Goal: Task Accomplishment & Management: Use online tool/utility

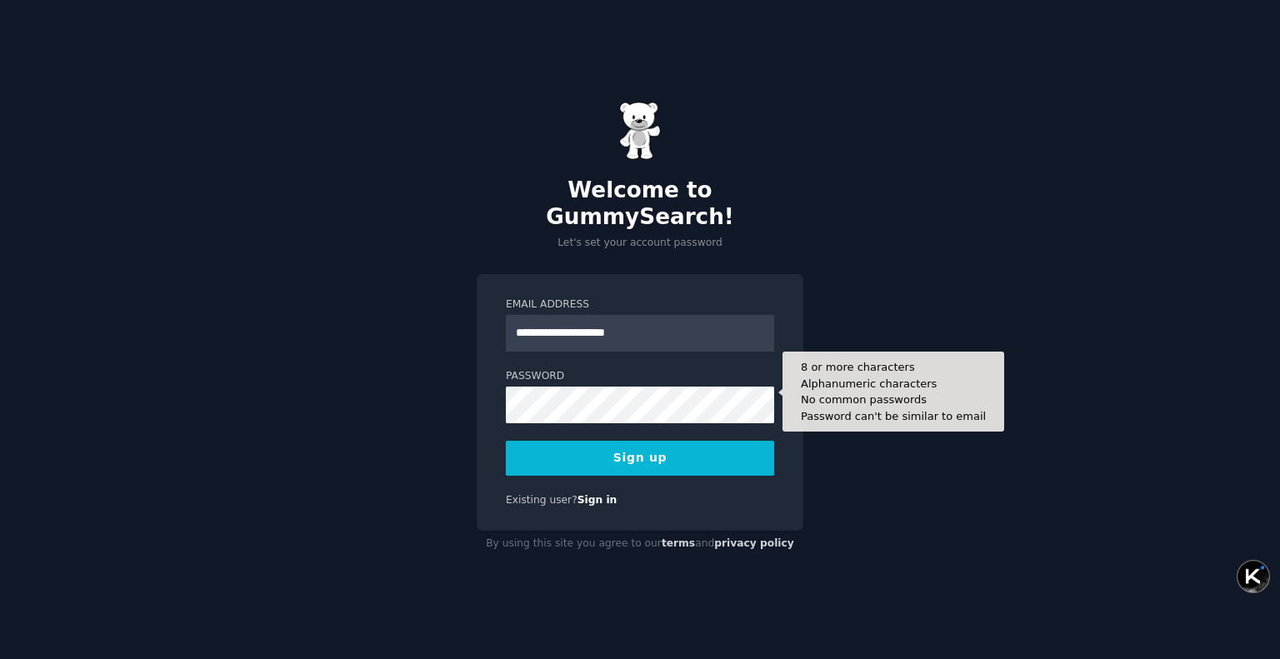
type input "**********"
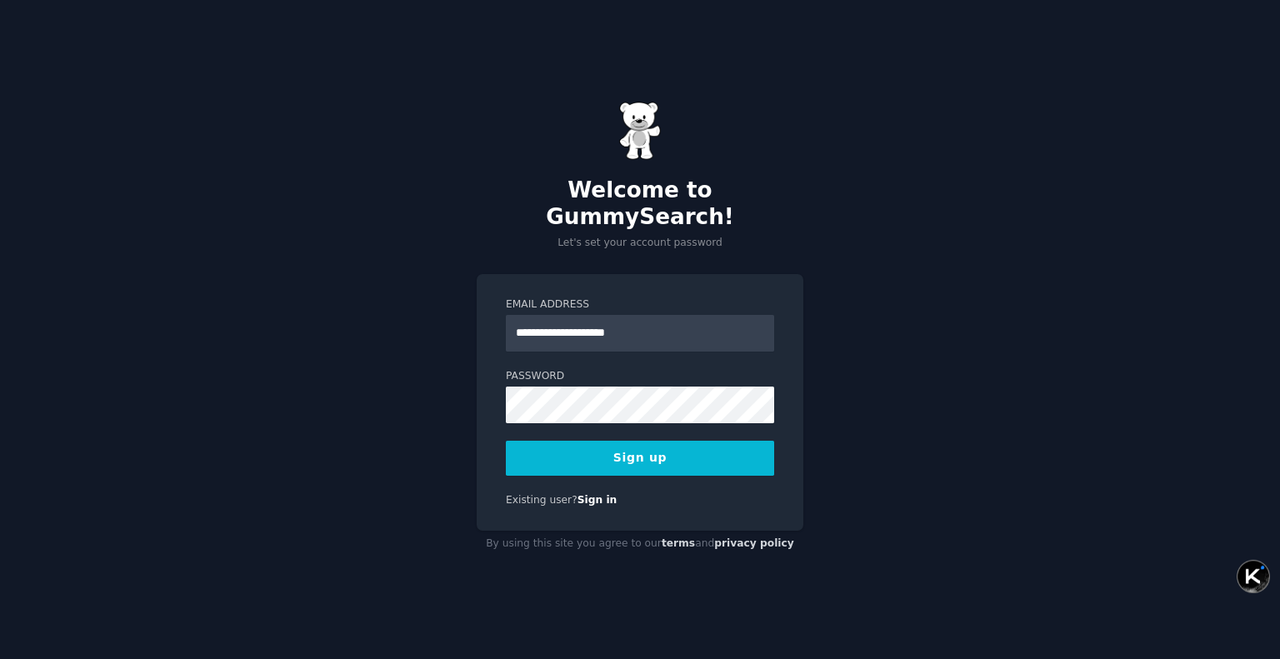
click at [580, 441] on button "Sign up" at bounding box center [640, 458] width 268 height 35
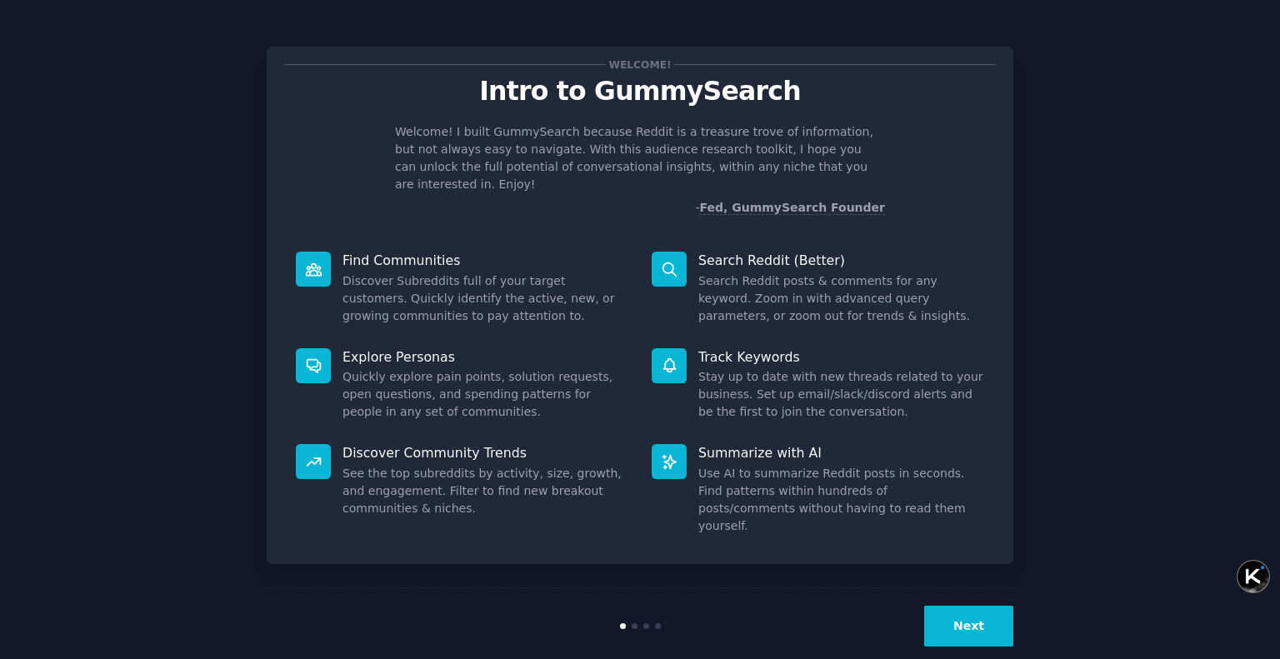
click at [985, 617] on button "Next" at bounding box center [968, 626] width 89 height 41
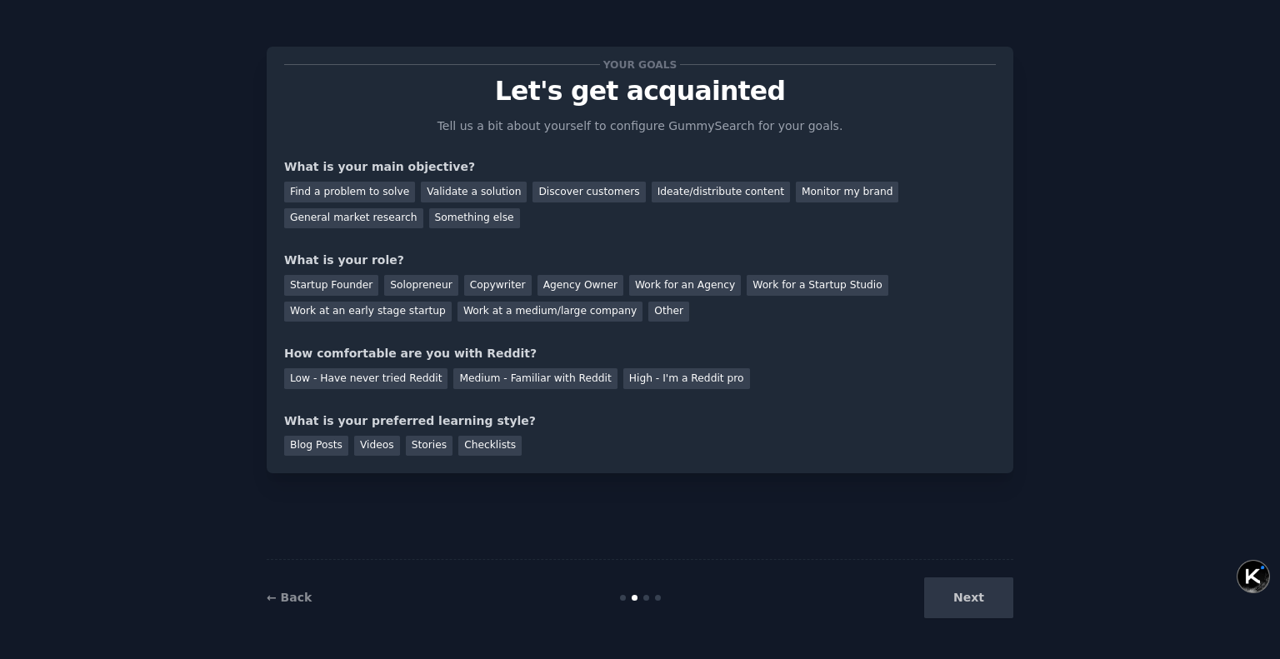
click at [985, 617] on div "Next" at bounding box center [888, 597] width 249 height 41
click at [991, 598] on div "Next" at bounding box center [888, 597] width 249 height 41
click at [967, 593] on div "Next" at bounding box center [888, 597] width 249 height 41
click at [968, 597] on div "Next" at bounding box center [888, 597] width 249 height 41
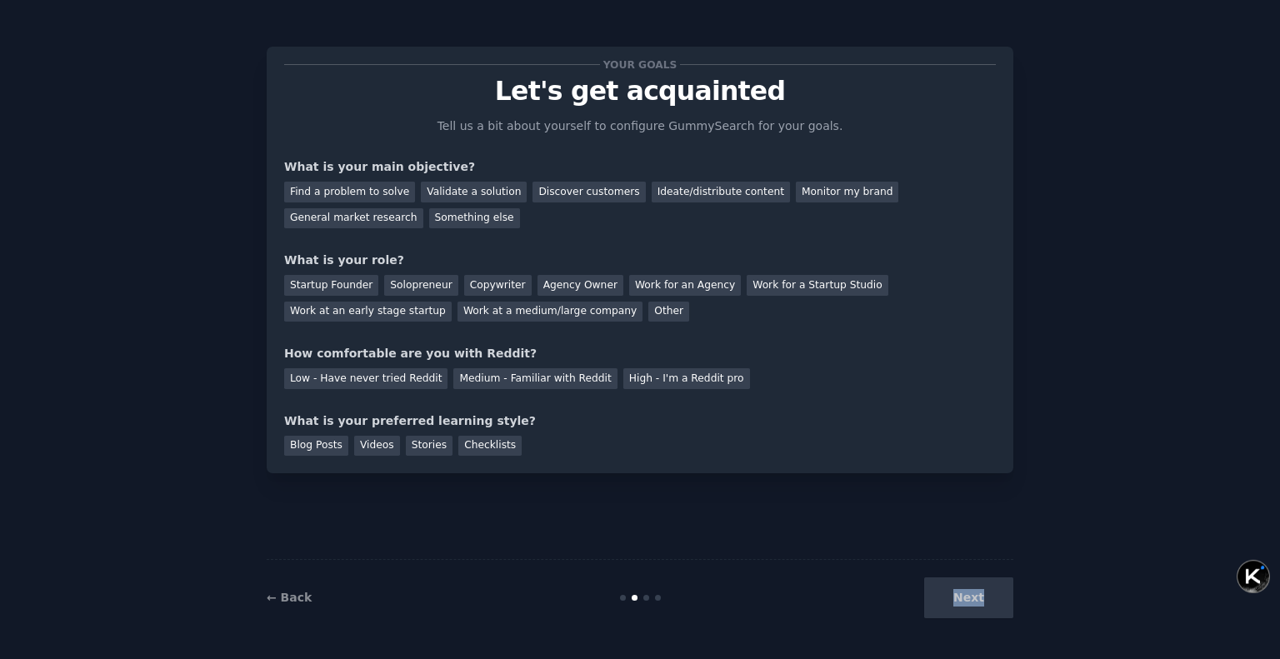
click at [968, 597] on div "Next" at bounding box center [888, 597] width 249 height 41
click at [1002, 593] on div "Next" at bounding box center [888, 597] width 249 height 41
click at [992, 592] on div "Next" at bounding box center [888, 597] width 249 height 41
click at [315, 439] on div "Blog Posts" at bounding box center [316, 446] width 64 height 21
click at [592, 197] on div "Discover customers" at bounding box center [588, 192] width 112 height 21
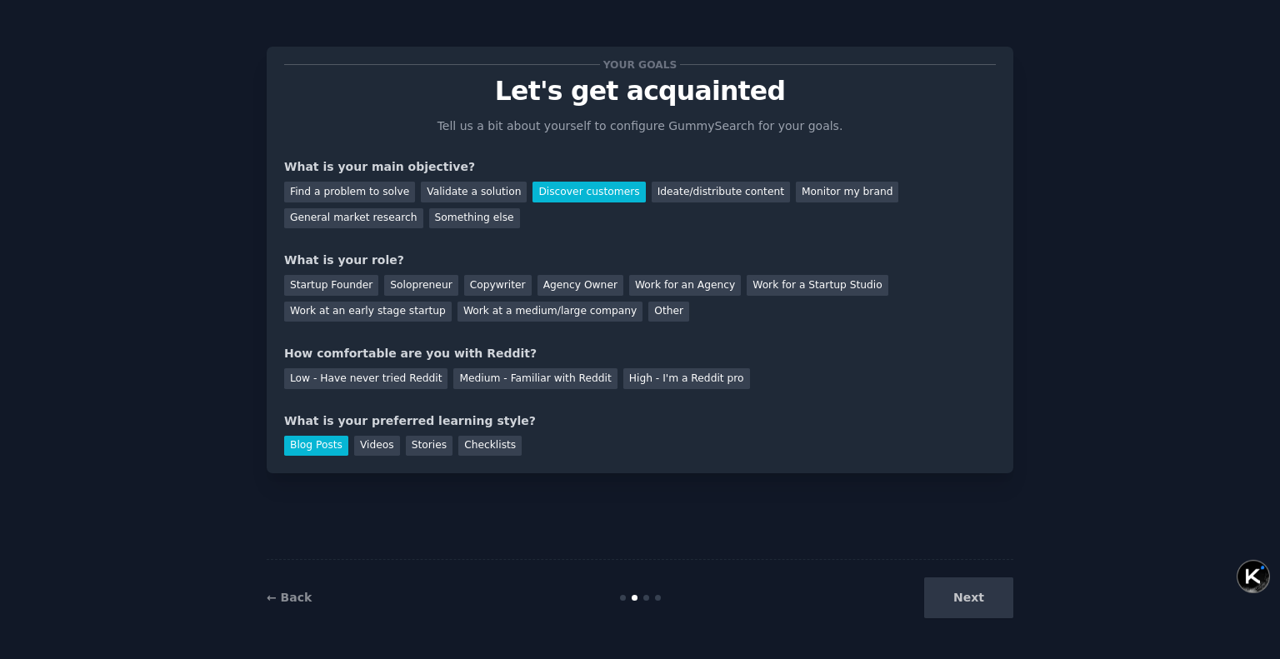
click at [953, 597] on div "Next" at bounding box center [888, 597] width 249 height 41
click at [562, 293] on div "Agency Owner" at bounding box center [580, 285] width 86 height 21
click at [974, 587] on div "Next" at bounding box center [888, 597] width 249 height 41
click at [652, 596] on div at bounding box center [640, 598] width 249 height 6
click at [646, 597] on div at bounding box center [646, 598] width 6 height 6
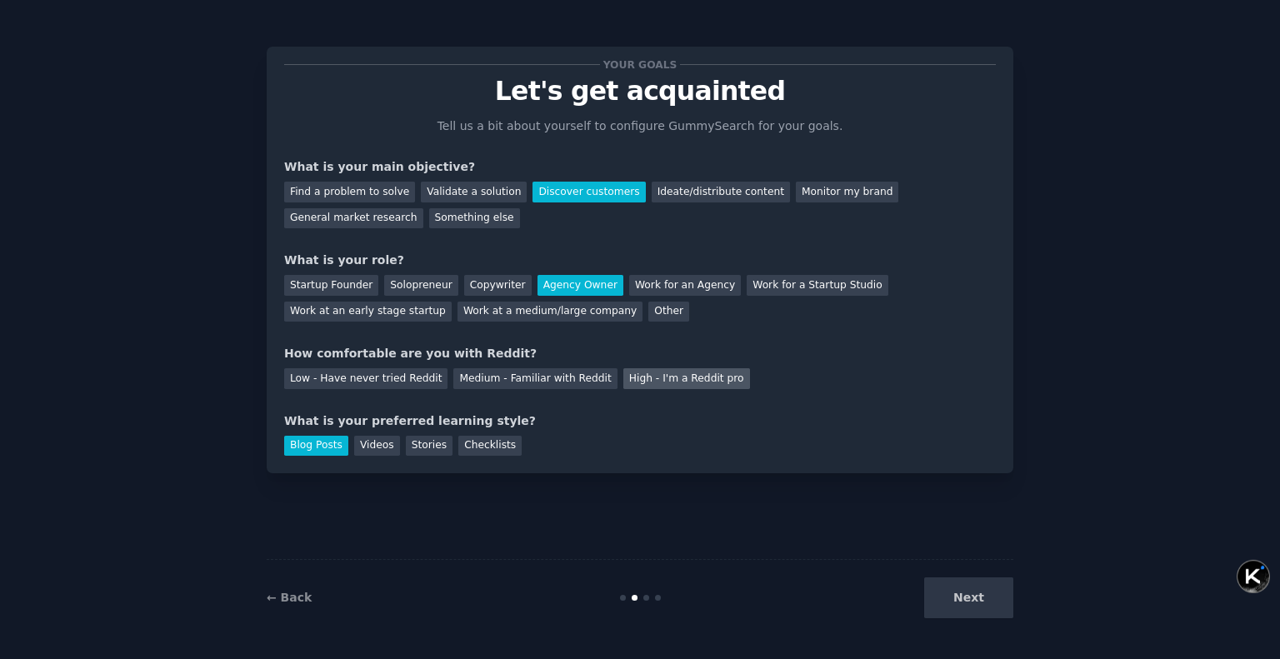
click at [669, 387] on div "High - I'm a Reddit pro" at bounding box center [686, 378] width 127 height 21
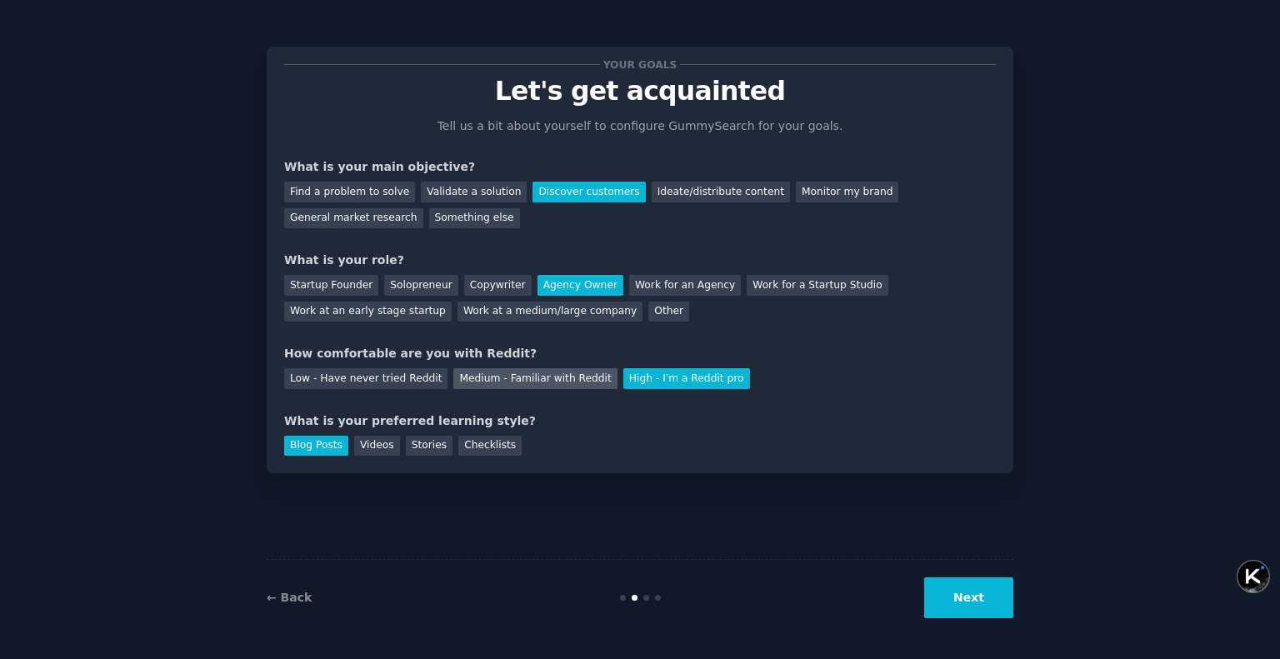
click at [542, 377] on div "Medium - Familiar with Reddit" at bounding box center [534, 378] width 163 height 21
click at [665, 381] on div "High - I'm a Reddit pro" at bounding box center [686, 378] width 127 height 21
click at [1004, 604] on button "Next" at bounding box center [968, 597] width 89 height 41
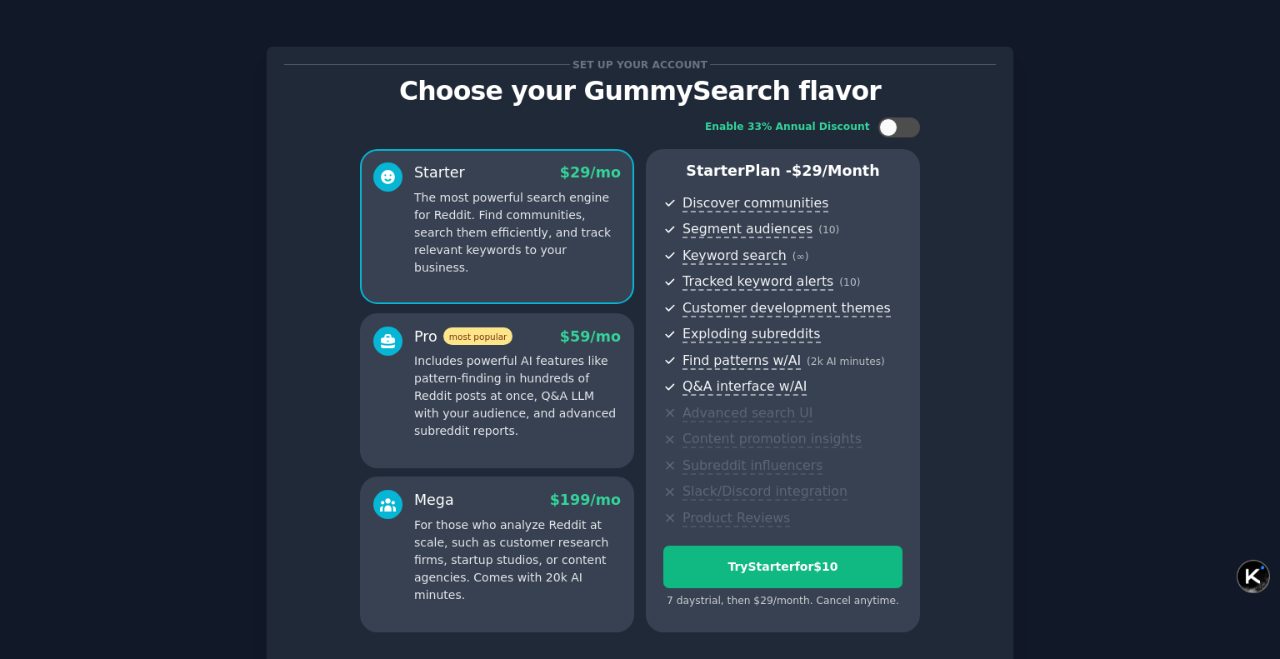
scroll to position [131, 0]
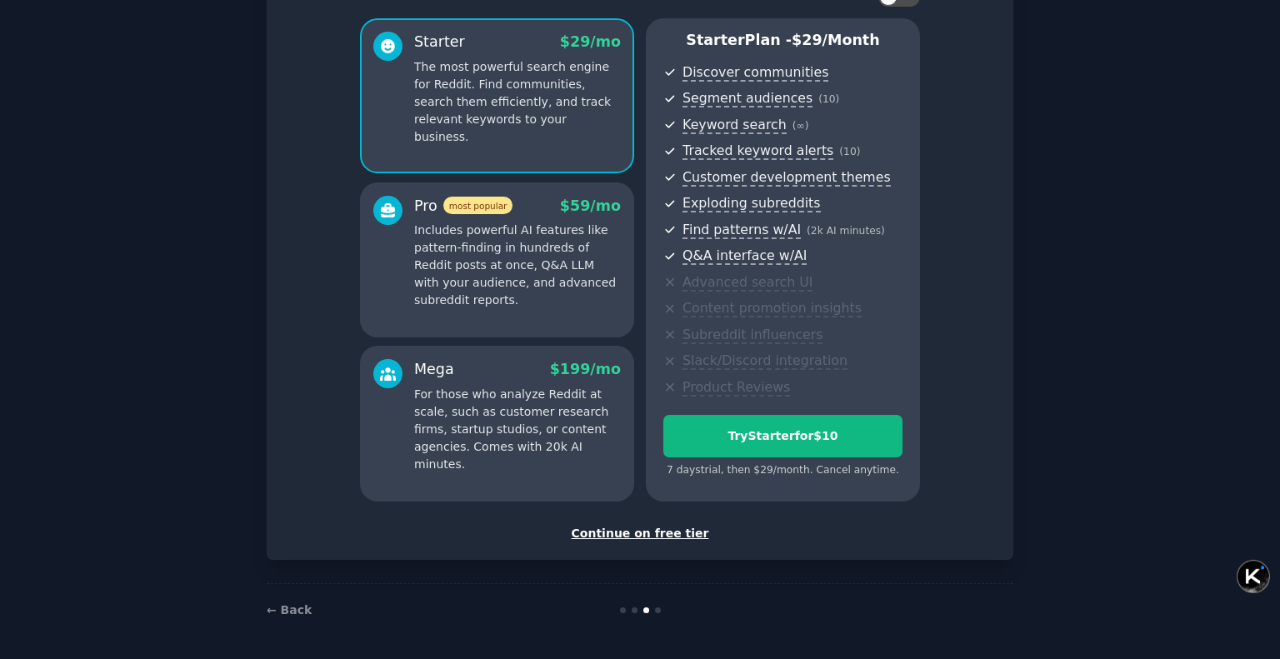
click at [627, 611] on div at bounding box center [640, 610] width 249 height 6
click at [275, 611] on link "← Back" at bounding box center [289, 609] width 45 height 13
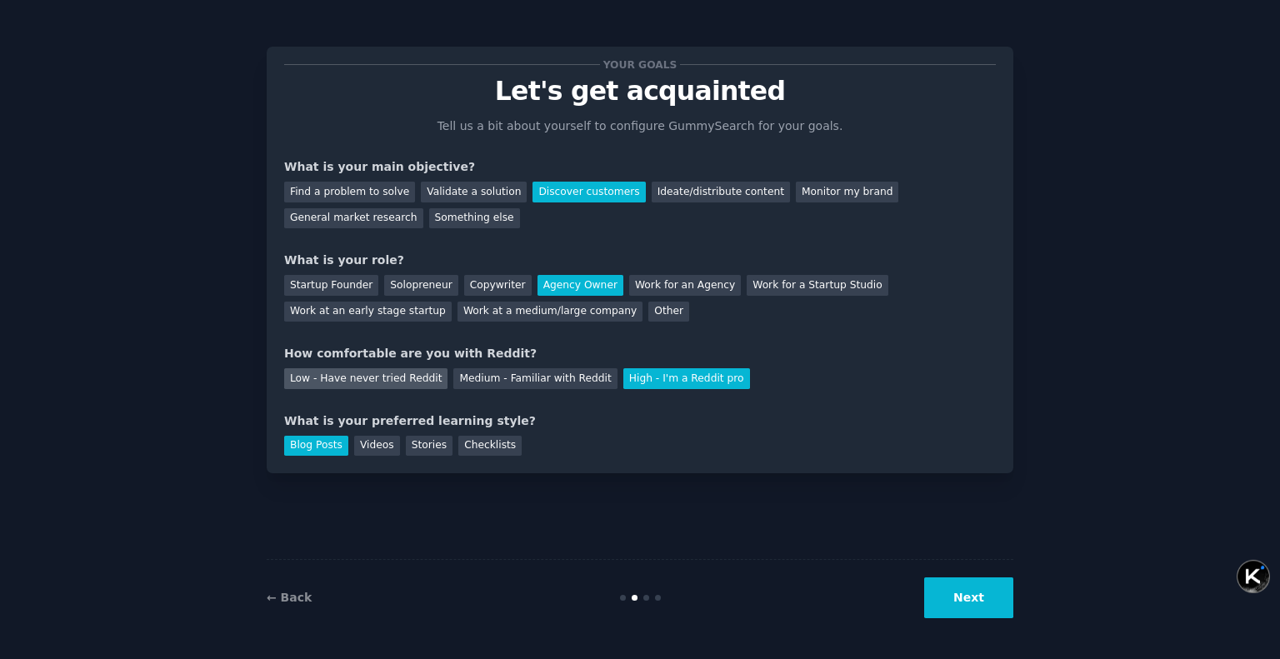
click at [353, 375] on div "Low - Have never tried Reddit" at bounding box center [365, 378] width 163 height 21
click at [958, 599] on button "Next" at bounding box center [968, 597] width 89 height 41
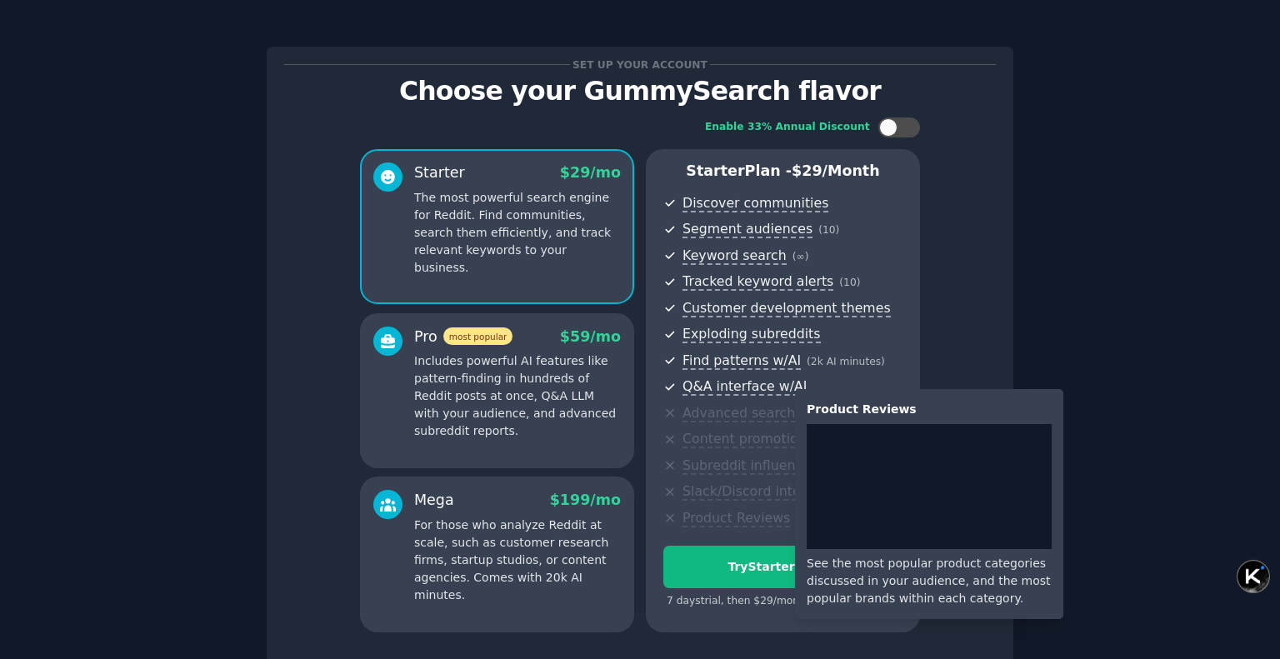
scroll to position [131, 0]
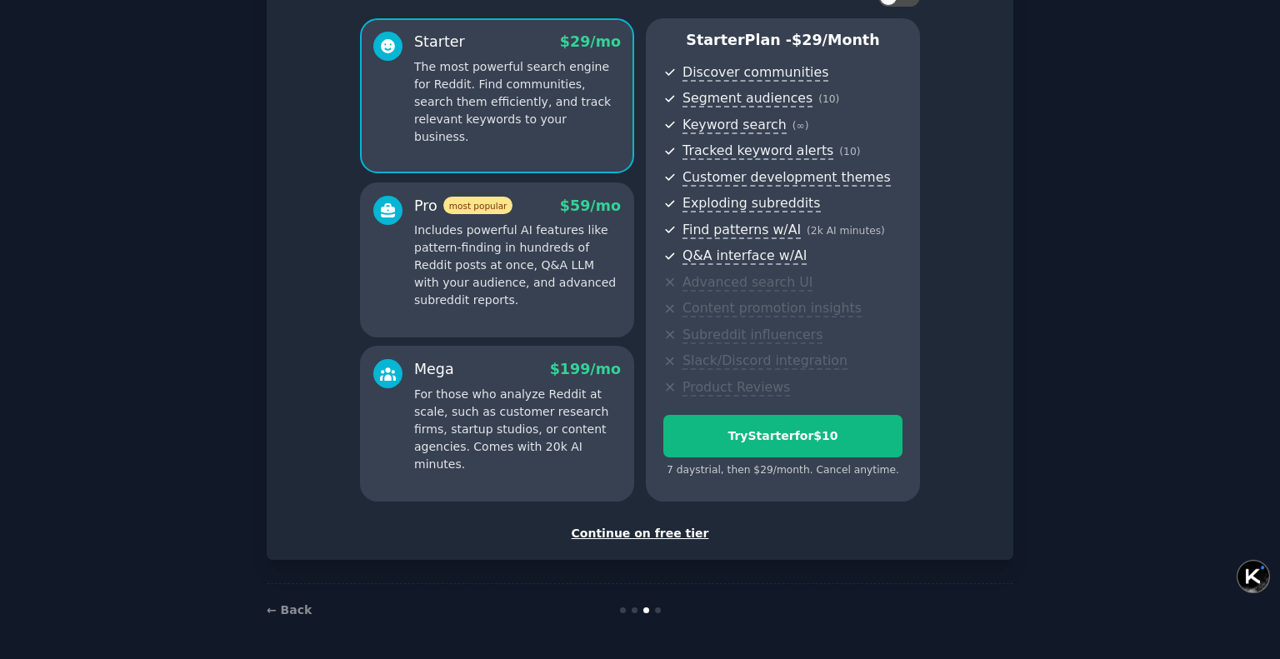
click at [662, 529] on div "Continue on free tier" at bounding box center [640, 533] width 712 height 17
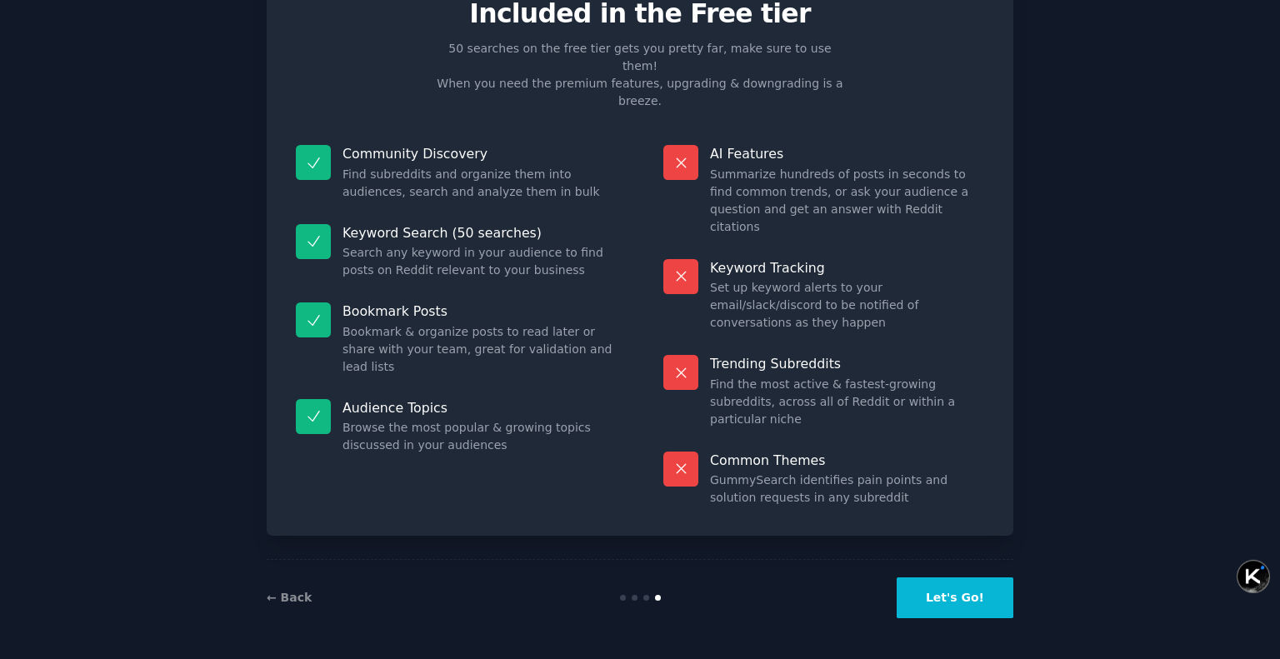
scroll to position [42, 0]
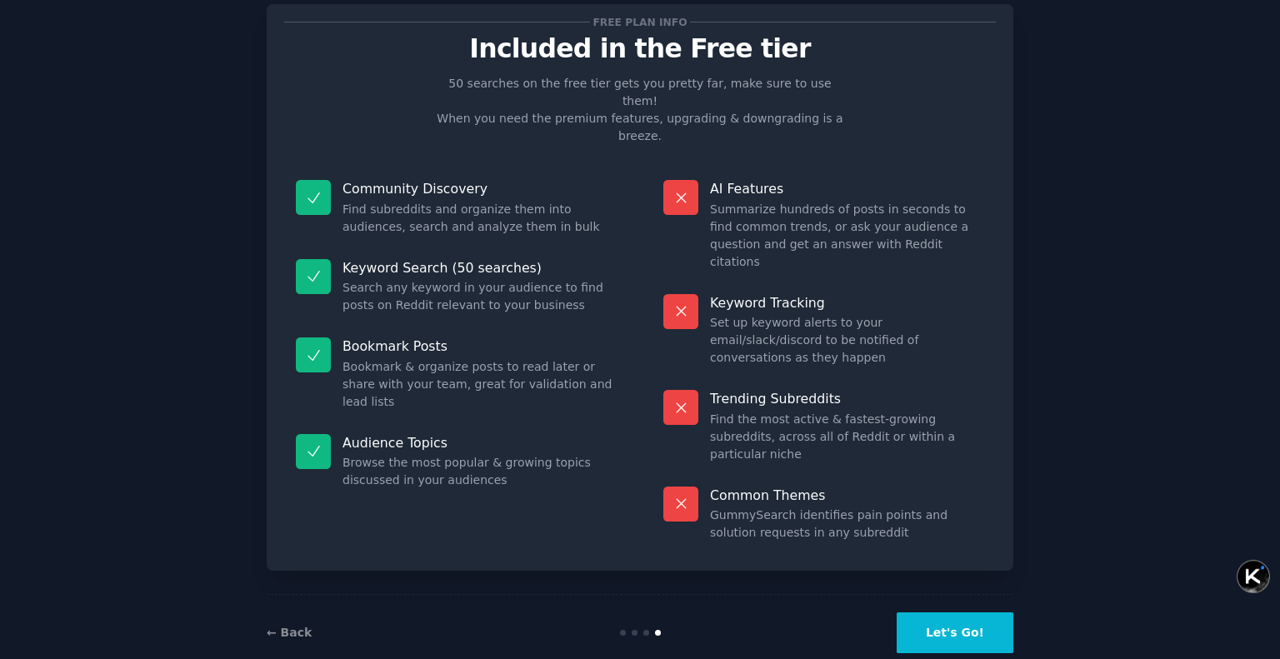
click at [939, 612] on button "Let's Go!" at bounding box center [955, 632] width 117 height 41
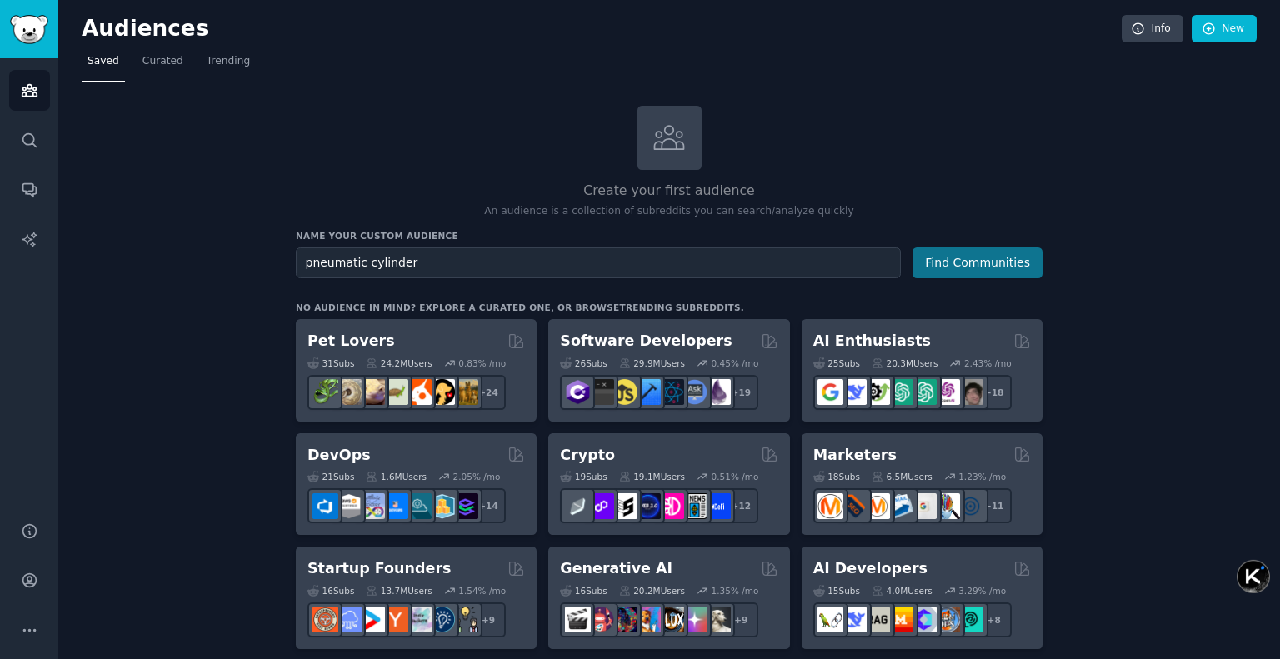
type input "pneumatic cylinder"
click at [944, 257] on button "Find Communities" at bounding box center [977, 262] width 130 height 31
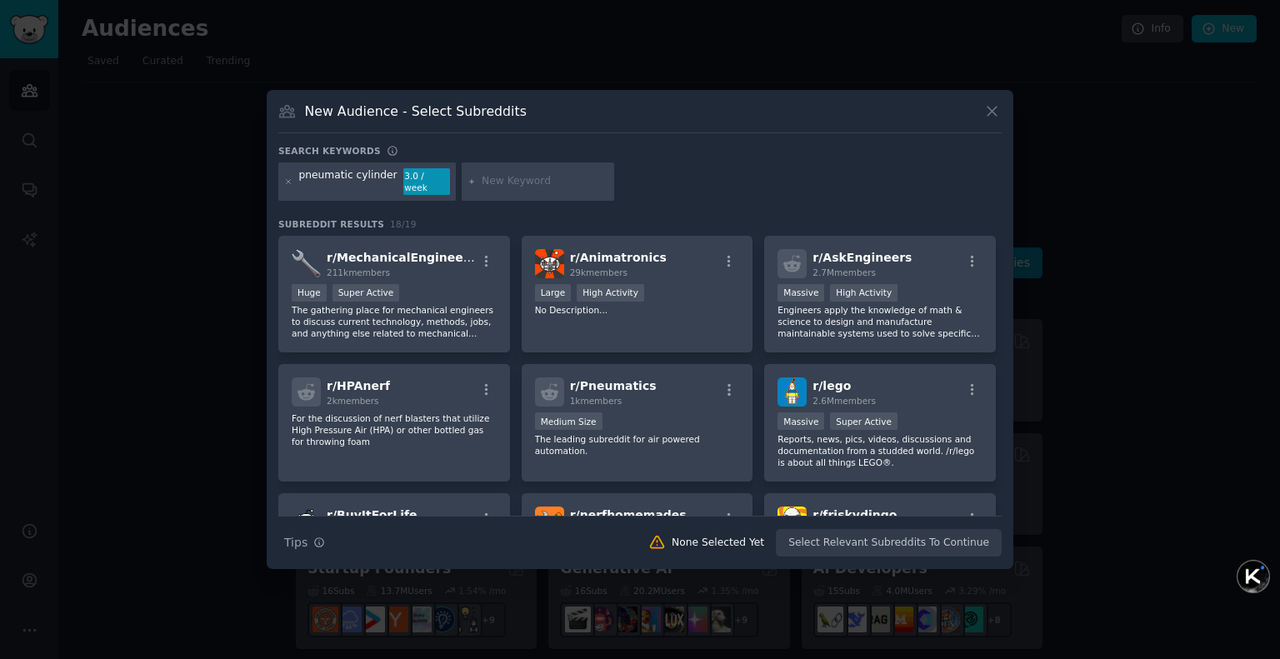
click at [942, 531] on div "Search Tips Tips None Selected Yet Select Relevant Subreddits To Continue" at bounding box center [639, 537] width 723 height 42
drag, startPoint x: 302, startPoint y: 182, endPoint x: 387, endPoint y: 187, distance: 85.9
click at [387, 187] on div "pneumatic cylinder" at bounding box center [348, 181] width 98 height 27
click at [315, 170] on div "pneumatic cylinder 3.0 / week" at bounding box center [366, 181] width 177 height 38
drag, startPoint x: 297, startPoint y: 182, endPoint x: 395, endPoint y: 185, distance: 97.5
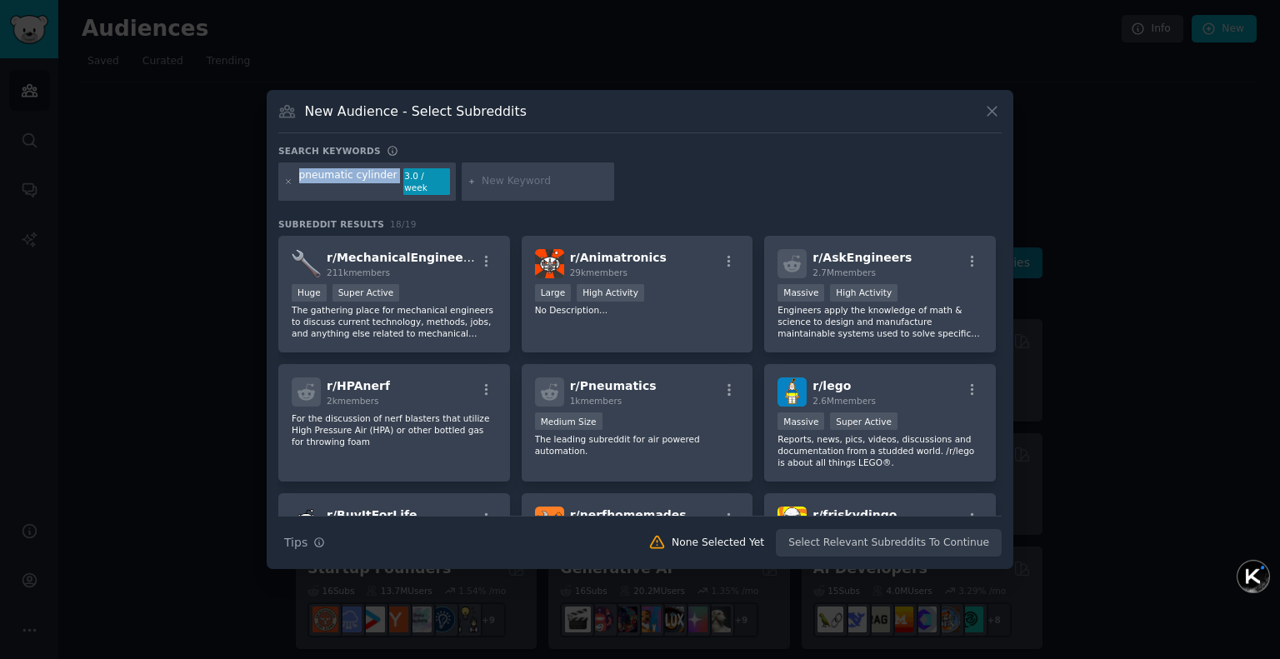
click at [395, 185] on div "pneumatic cylinder 3.0 / week" at bounding box center [366, 181] width 177 height 38
copy div "pneumatic cylinder"
click at [992, 116] on icon at bounding box center [991, 111] width 9 height 9
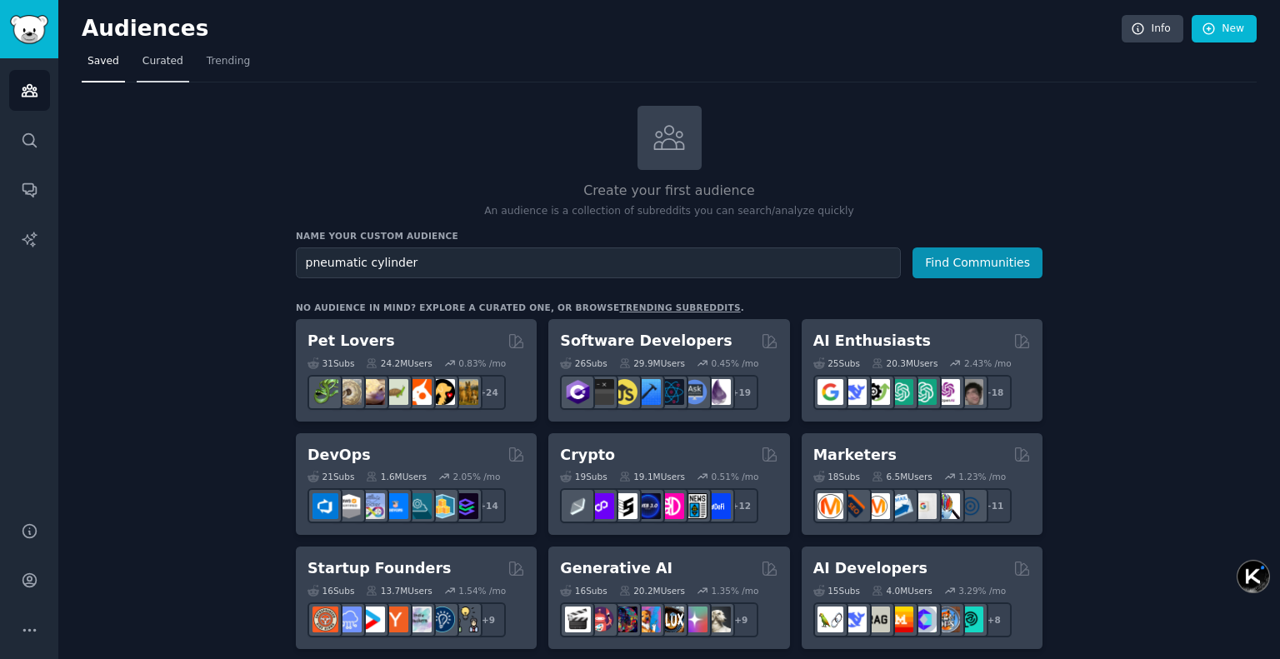
click at [159, 65] on span "Curated" at bounding box center [162, 61] width 41 height 15
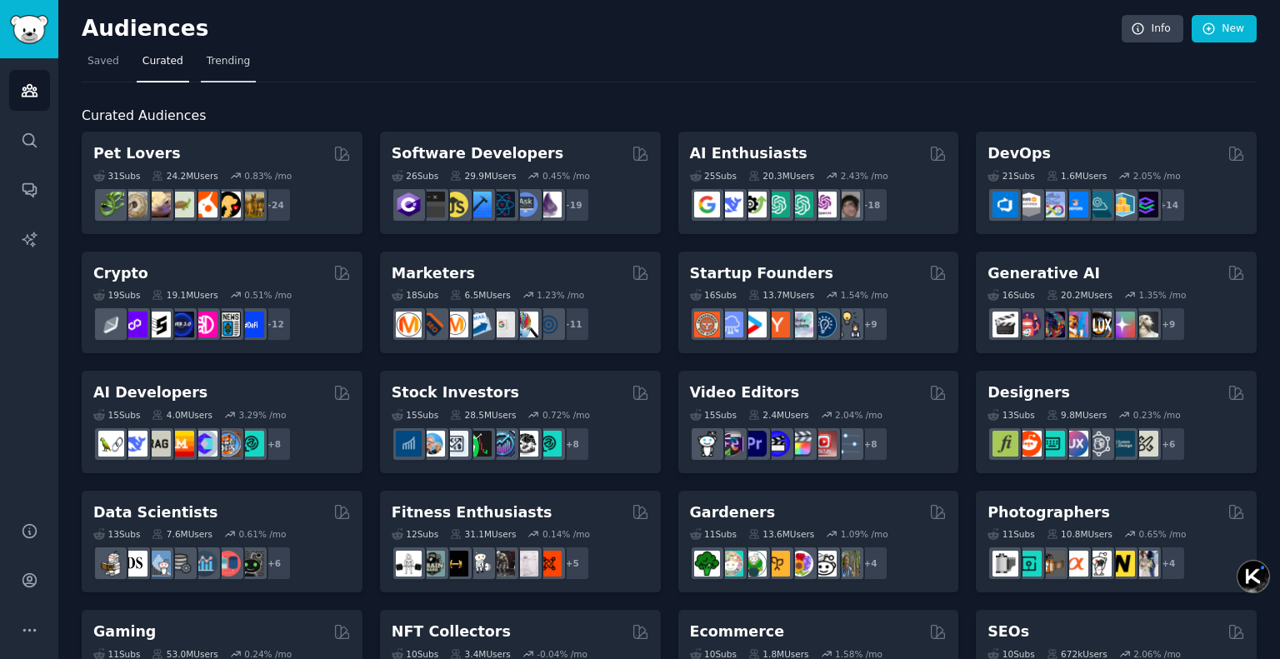
click at [233, 68] on link "Trending" at bounding box center [228, 65] width 55 height 34
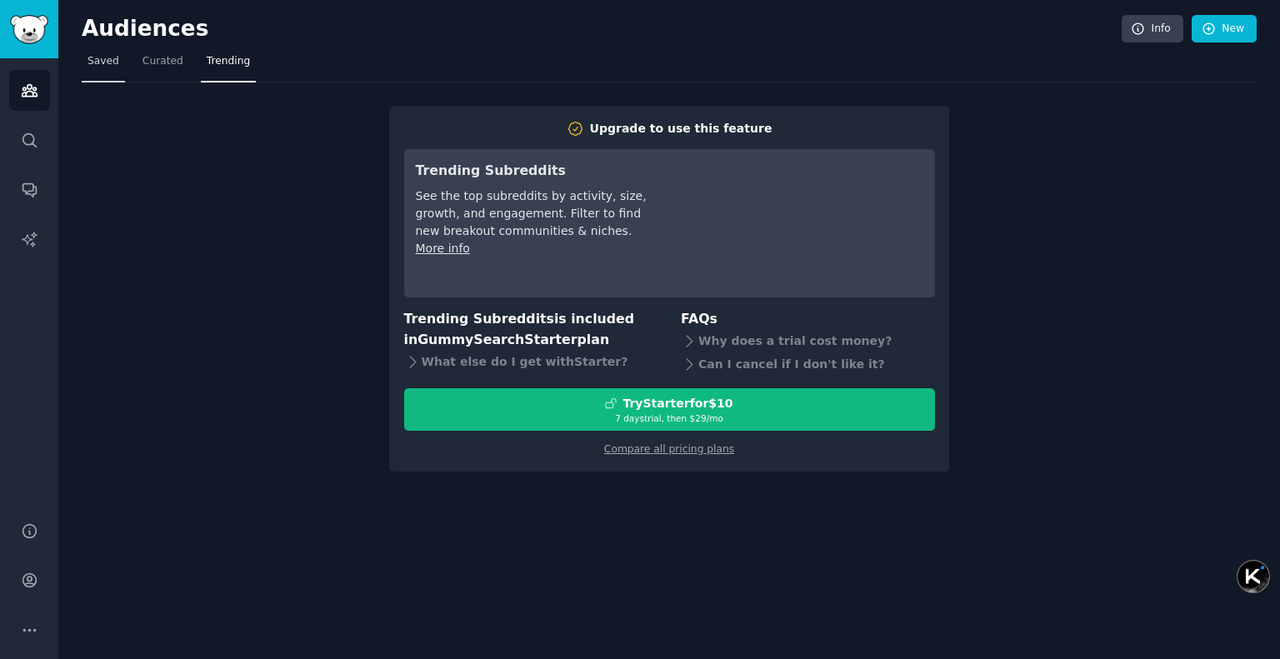
click at [122, 64] on link "Saved" at bounding box center [103, 65] width 43 height 34
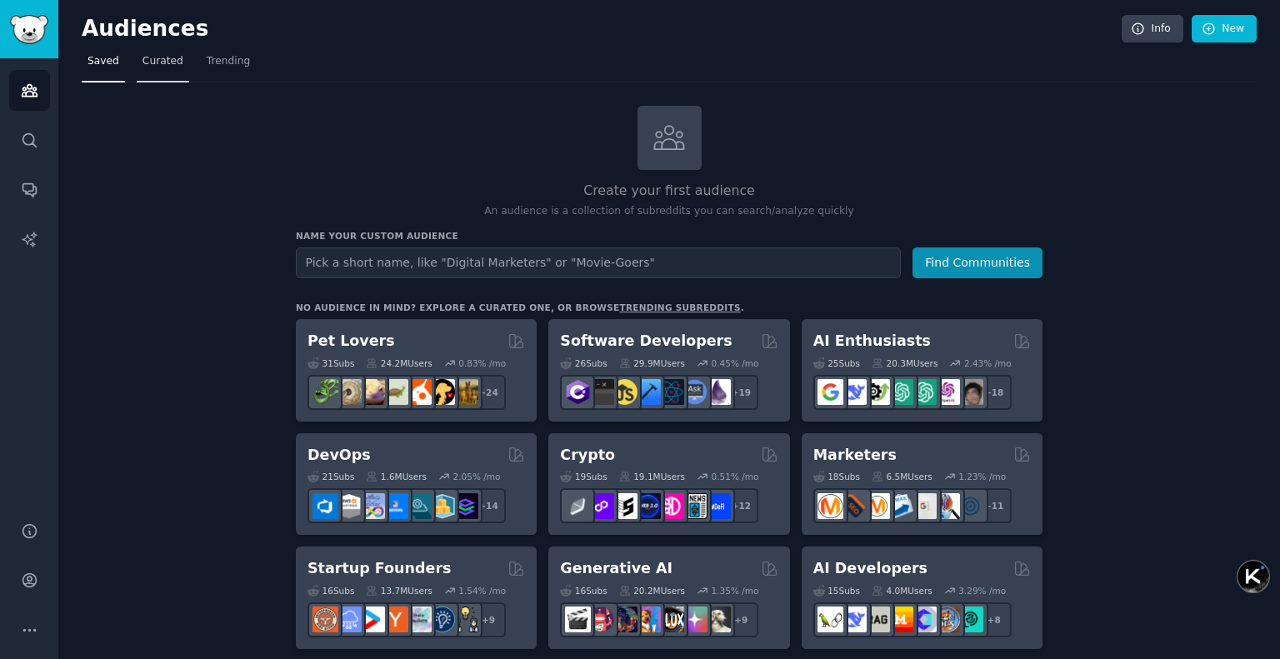
click at [163, 71] on link "Curated" at bounding box center [163, 65] width 52 height 34
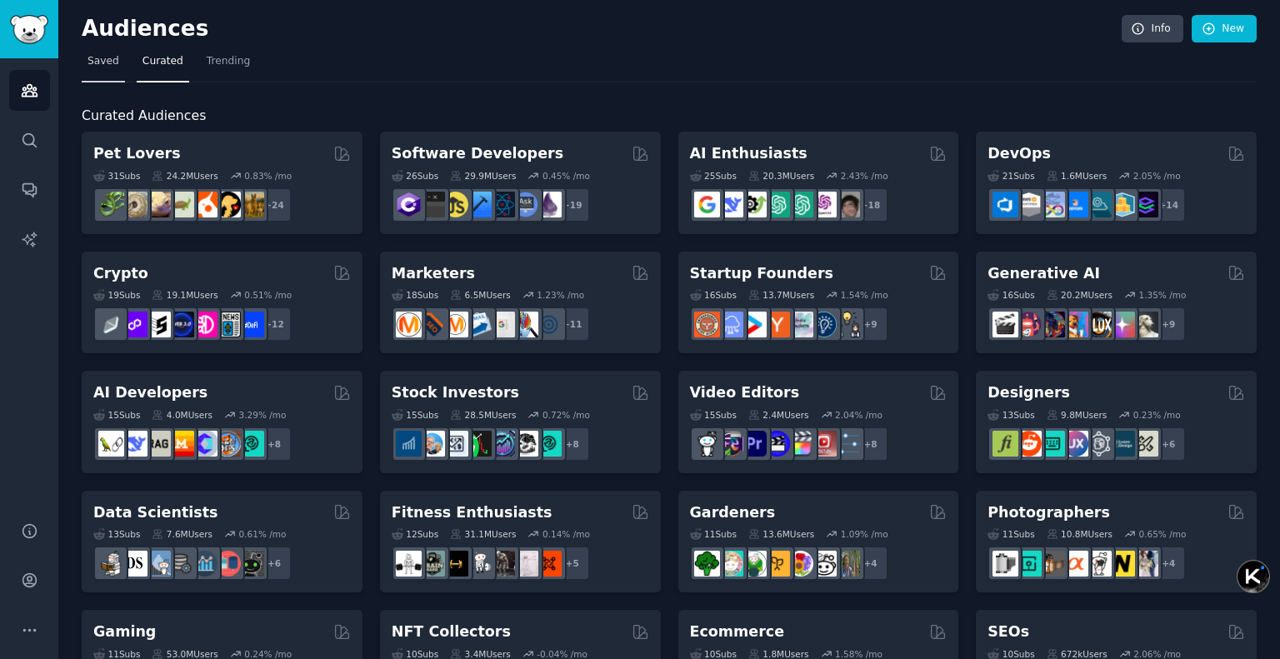
click at [102, 54] on span "Saved" at bounding box center [103, 61] width 32 height 15
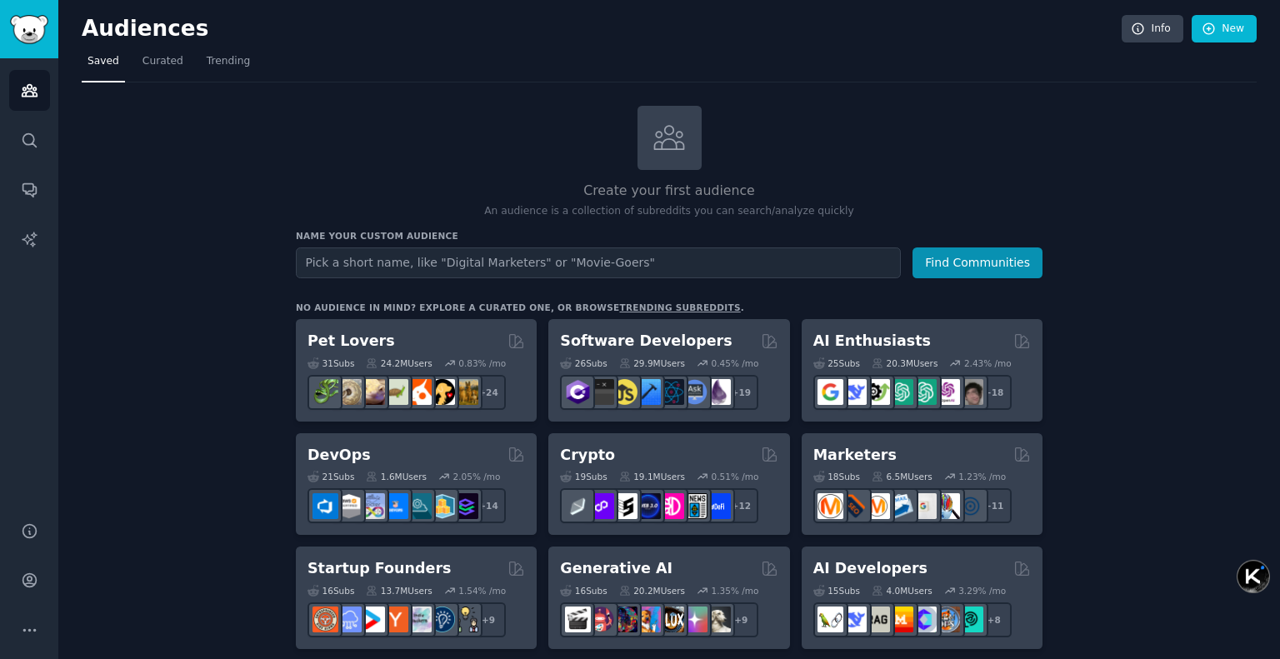
click at [487, 259] on input "text" at bounding box center [598, 262] width 605 height 31
click at [439, 264] on input "text" at bounding box center [598, 262] width 605 height 31
type input "pneumatic cylinder"
click at [969, 270] on button "Find Communities" at bounding box center [977, 262] width 130 height 31
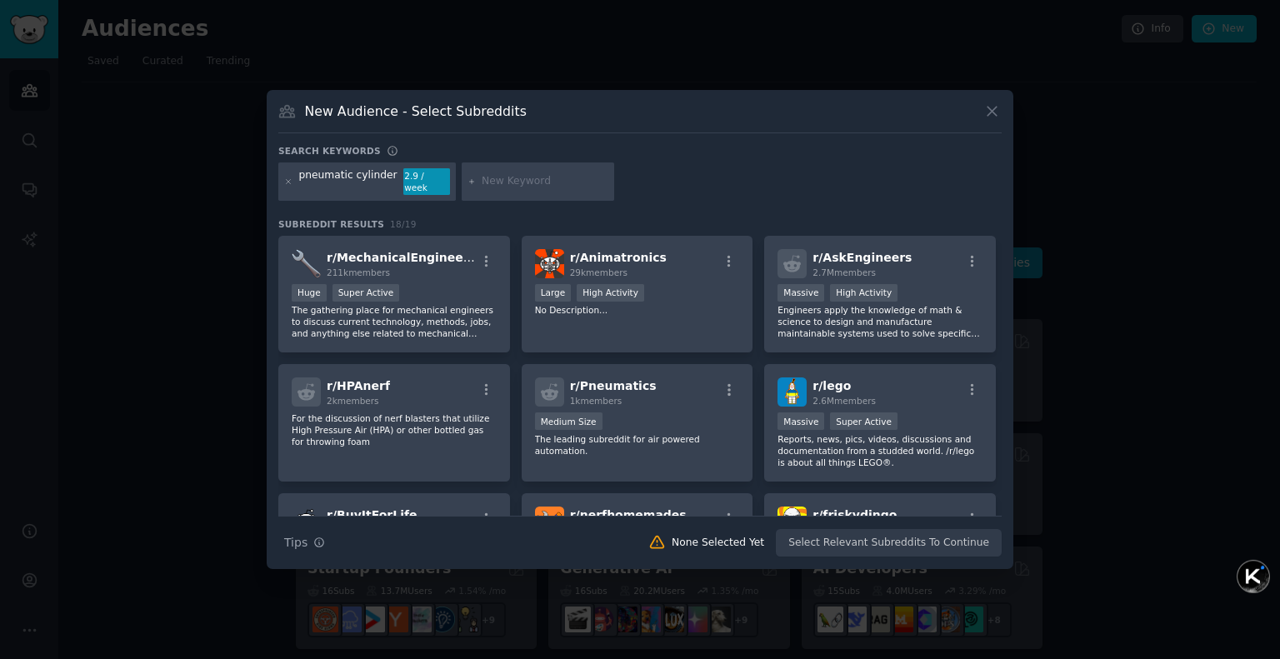
click at [992, 120] on icon at bounding box center [991, 110] width 17 height 17
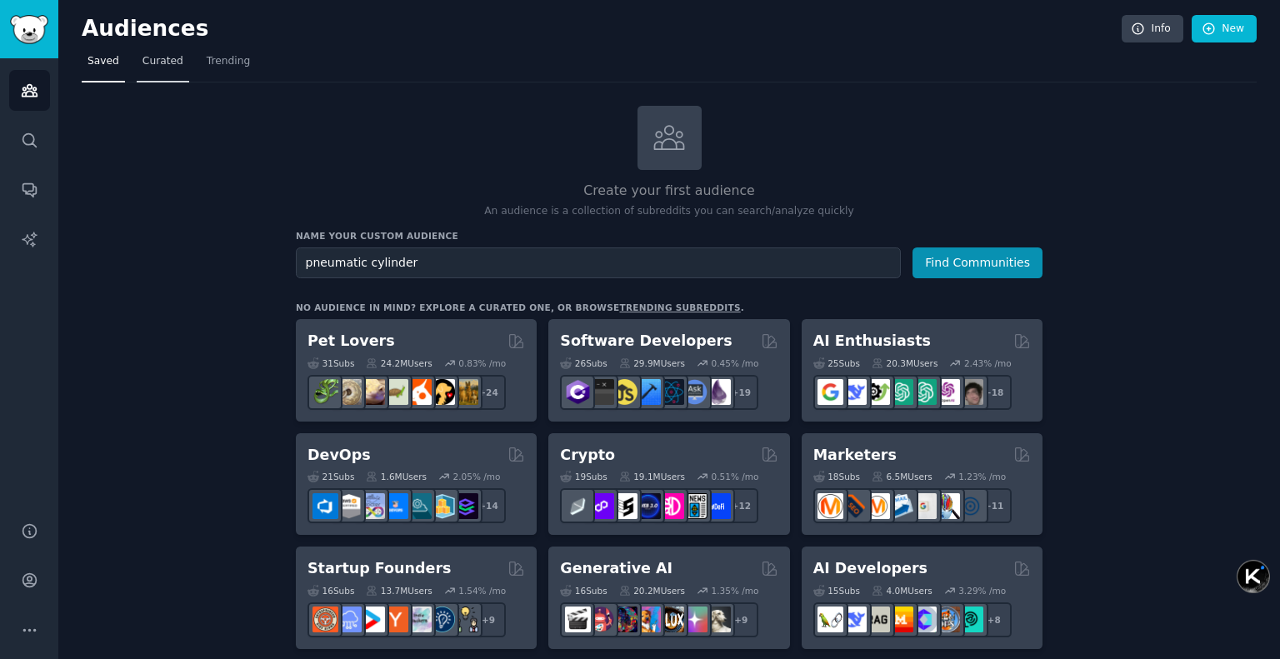
click at [163, 75] on link "Curated" at bounding box center [163, 65] width 52 height 34
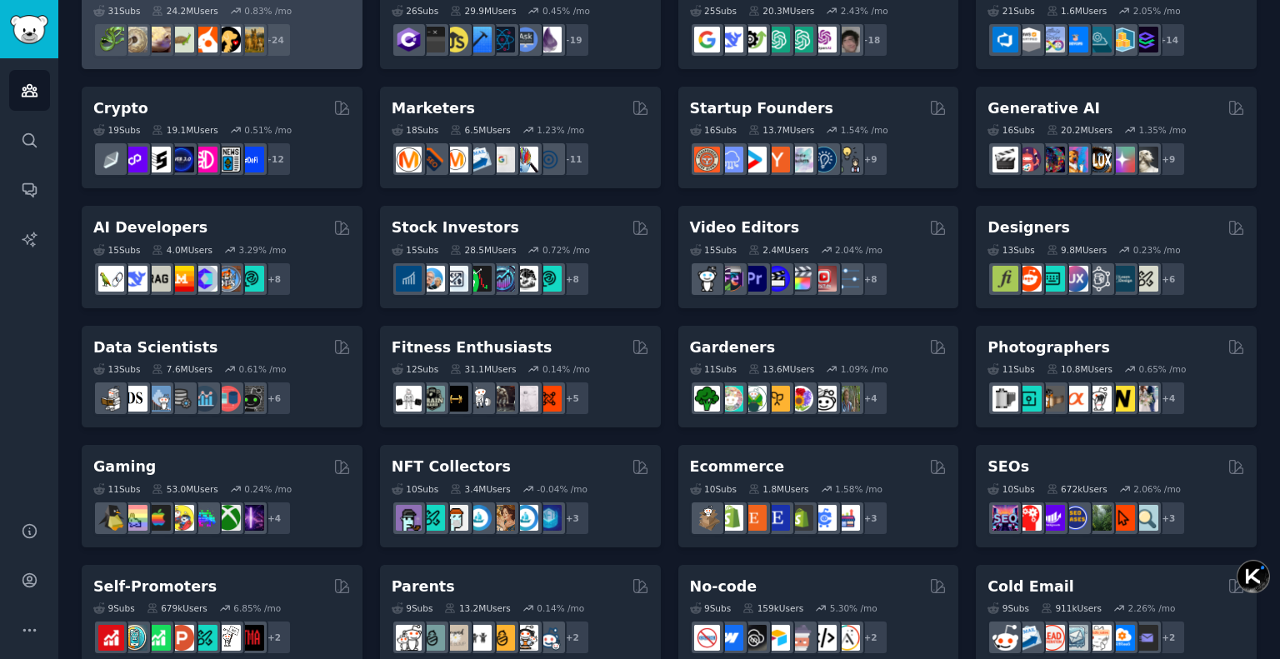
scroll to position [167, 0]
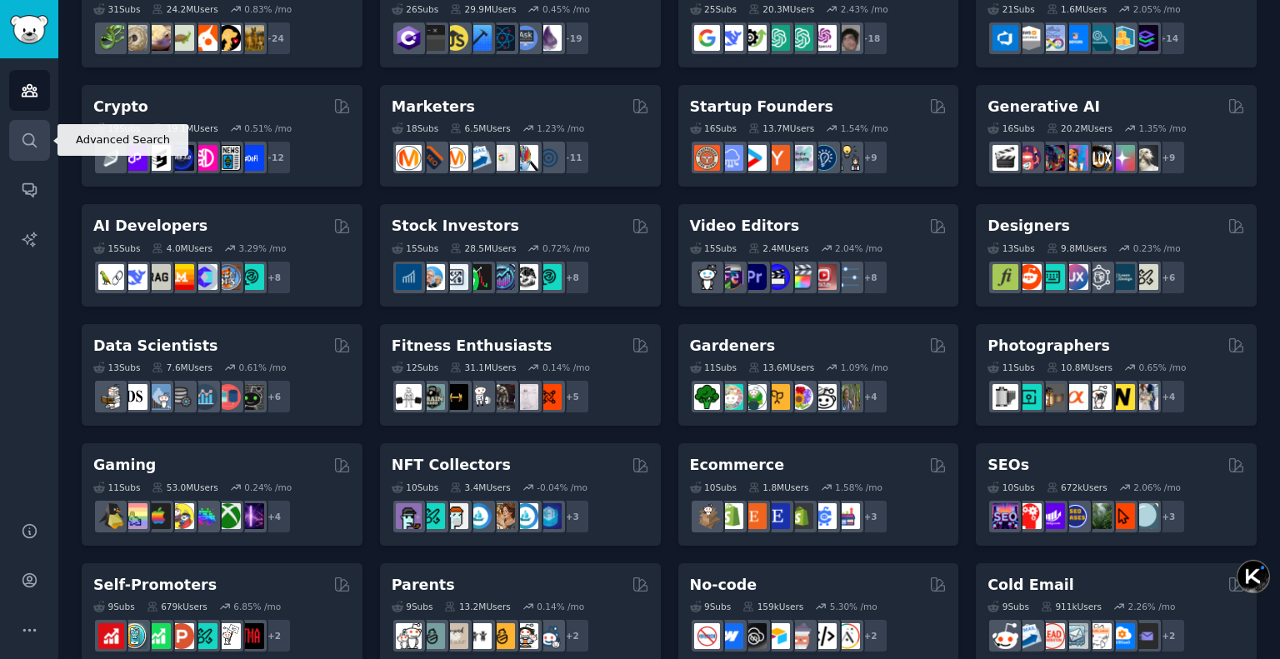
click at [32, 136] on icon "Sidebar" at bounding box center [29, 140] width 17 height 17
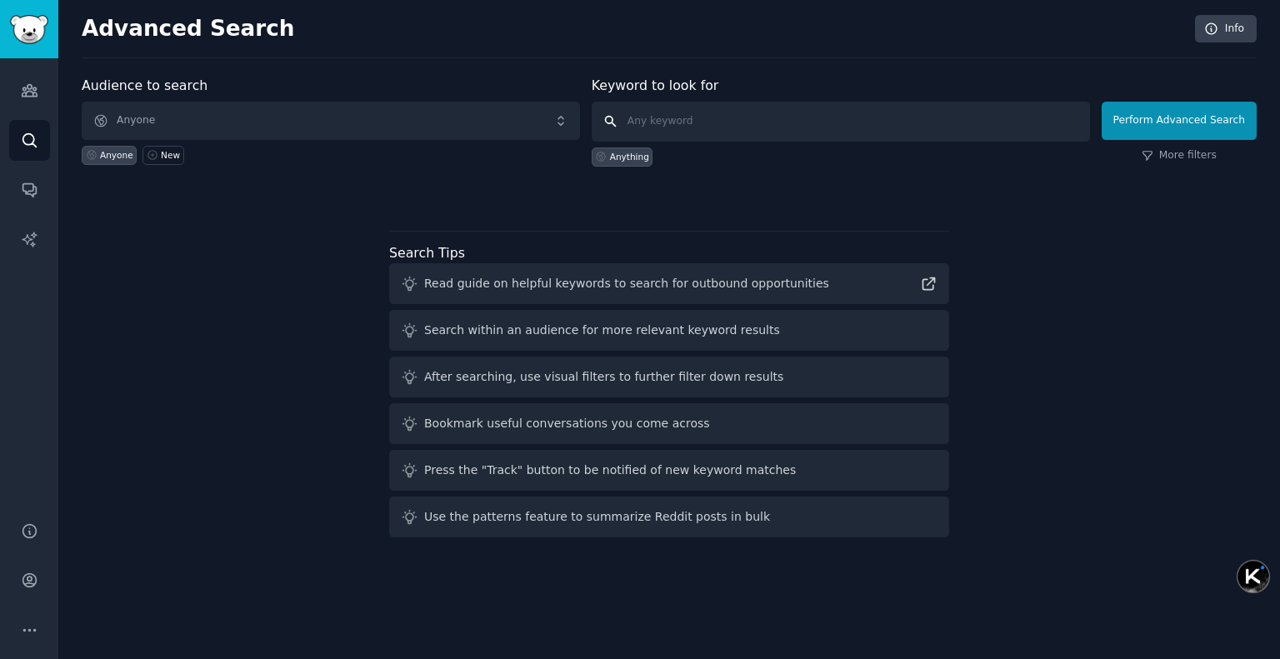
click at [661, 112] on input "text" at bounding box center [841, 122] width 498 height 40
paste input "pneumatic cylinder"
type input "pneumatic cylinder"
click at [1184, 121] on button "Perform Advanced Search" at bounding box center [1179, 121] width 155 height 38
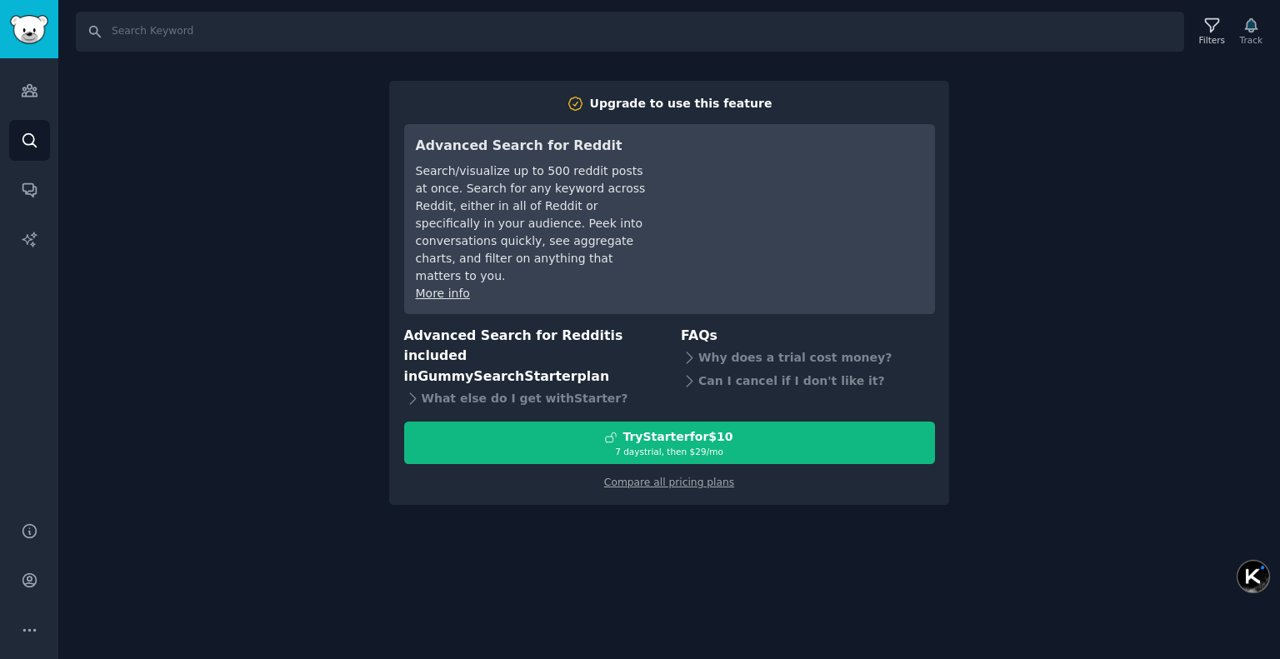
click at [185, 210] on div "Search Filters Track Upgrade to use this feature Advanced Search for Reddit Sea…" at bounding box center [669, 329] width 1222 height 659
click at [233, 123] on div "Search Filters Track Upgrade to use this feature Advanced Search for Reddit Sea…" at bounding box center [669, 329] width 1222 height 659
click at [32, 207] on link "Conversations" at bounding box center [29, 189] width 41 height 41
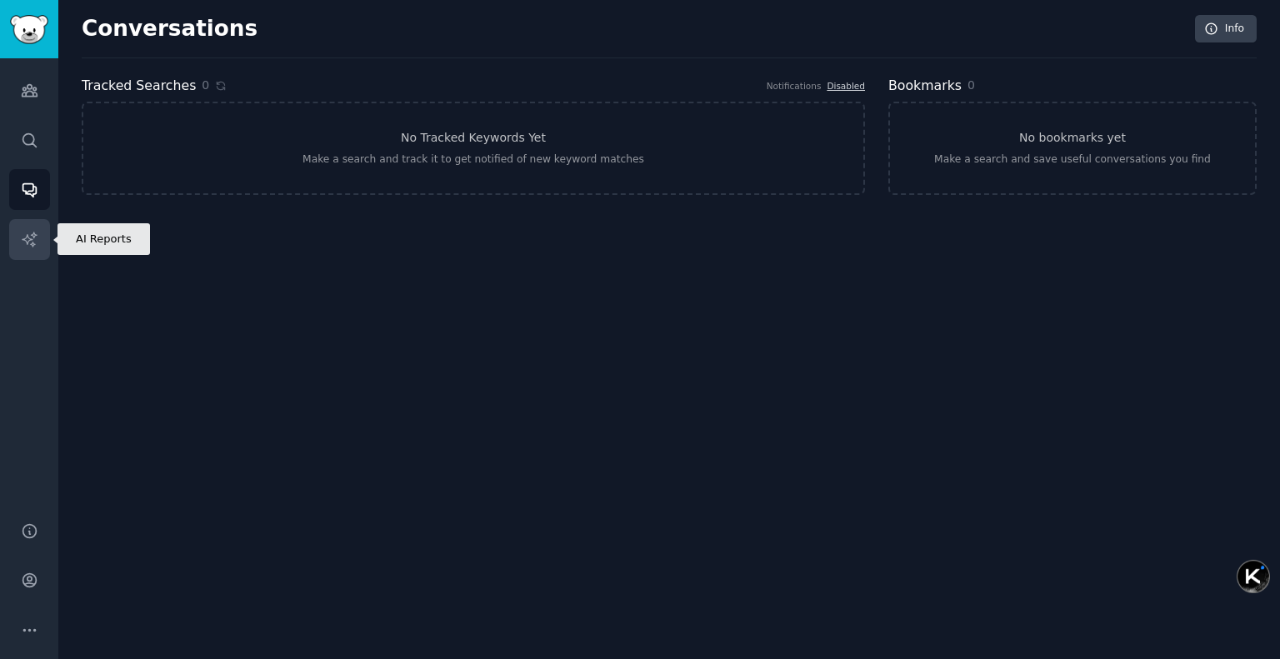
click at [38, 250] on link "AI Reports" at bounding box center [29, 239] width 41 height 41
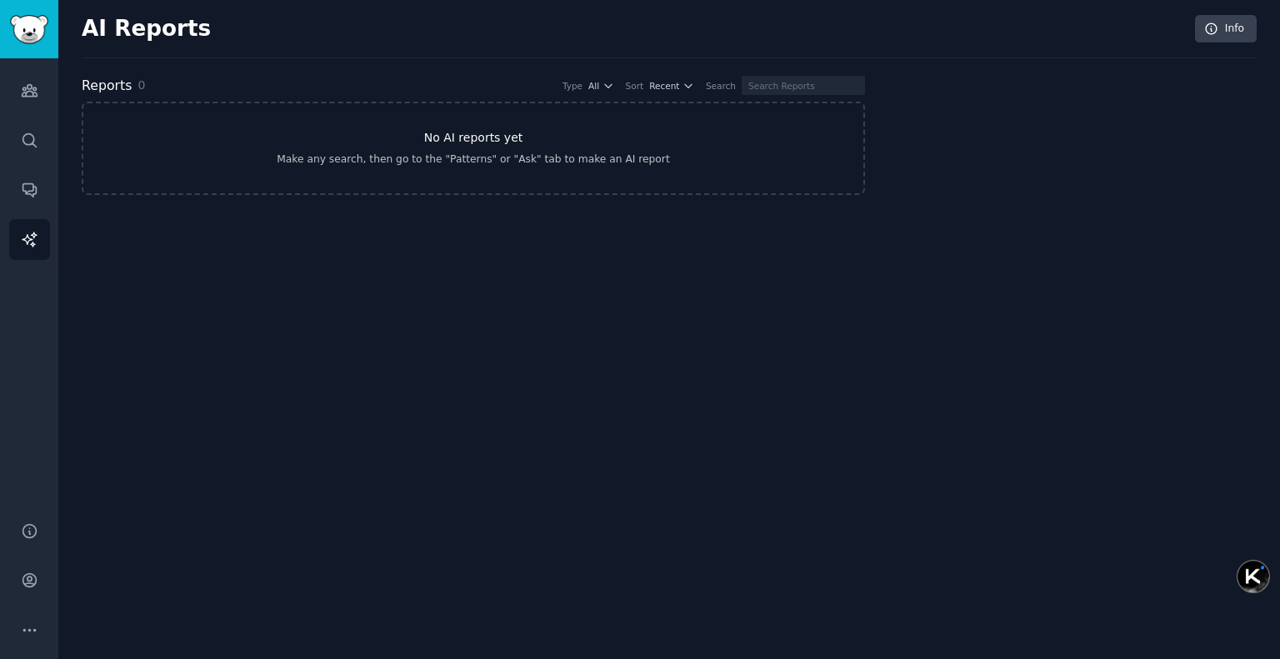
click at [313, 152] on link "No AI reports yet Make any search, then go to the "Patterns" or "Ask" tab to ma…" at bounding box center [473, 148] width 783 height 93
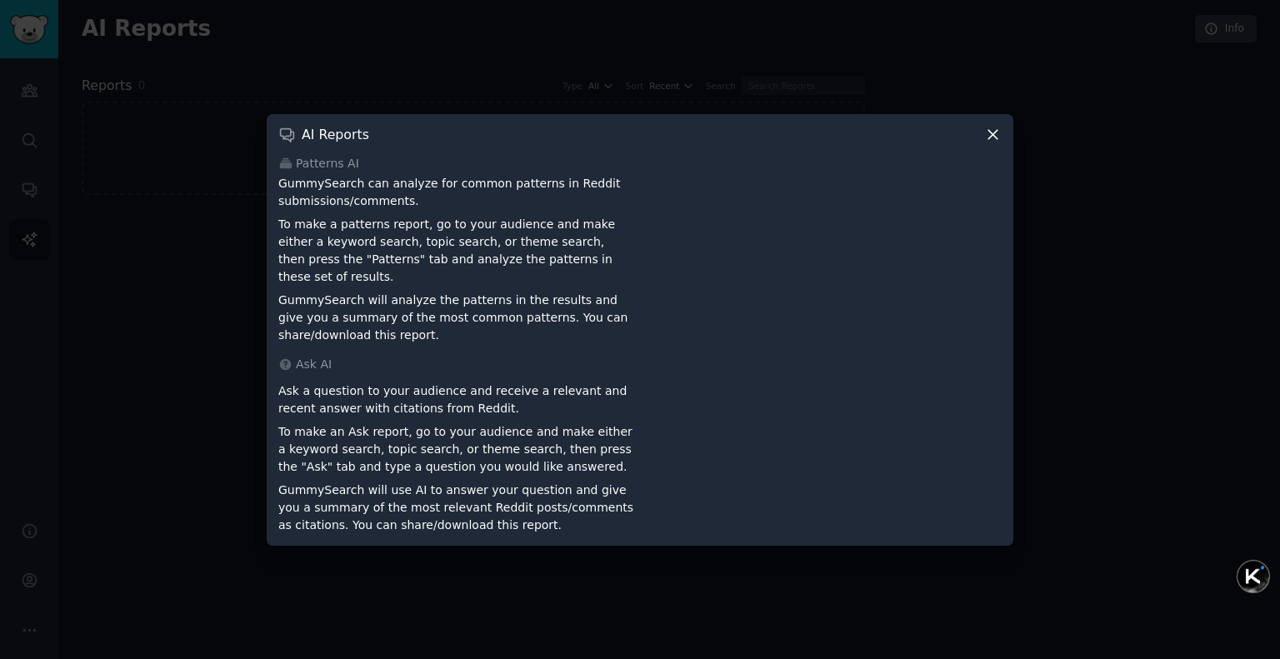
click at [995, 136] on icon at bounding box center [992, 134] width 17 height 17
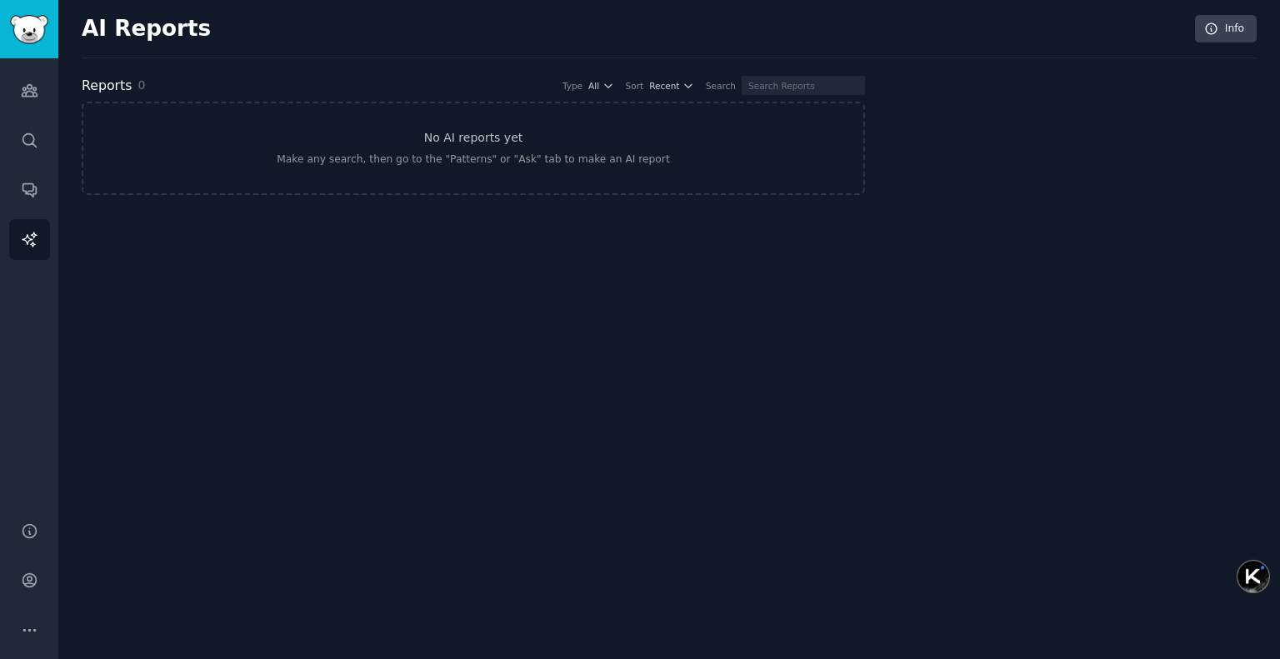
click at [302, 34] on div "AI Reports Info" at bounding box center [669, 36] width 1175 height 43
click at [978, 520] on div "AI Reports Info Reports 0 Type All Sort Recent Search No AI reports yet Make an…" at bounding box center [669, 329] width 1222 height 659
click at [28, 90] on icon "Sidebar" at bounding box center [29, 90] width 17 height 17
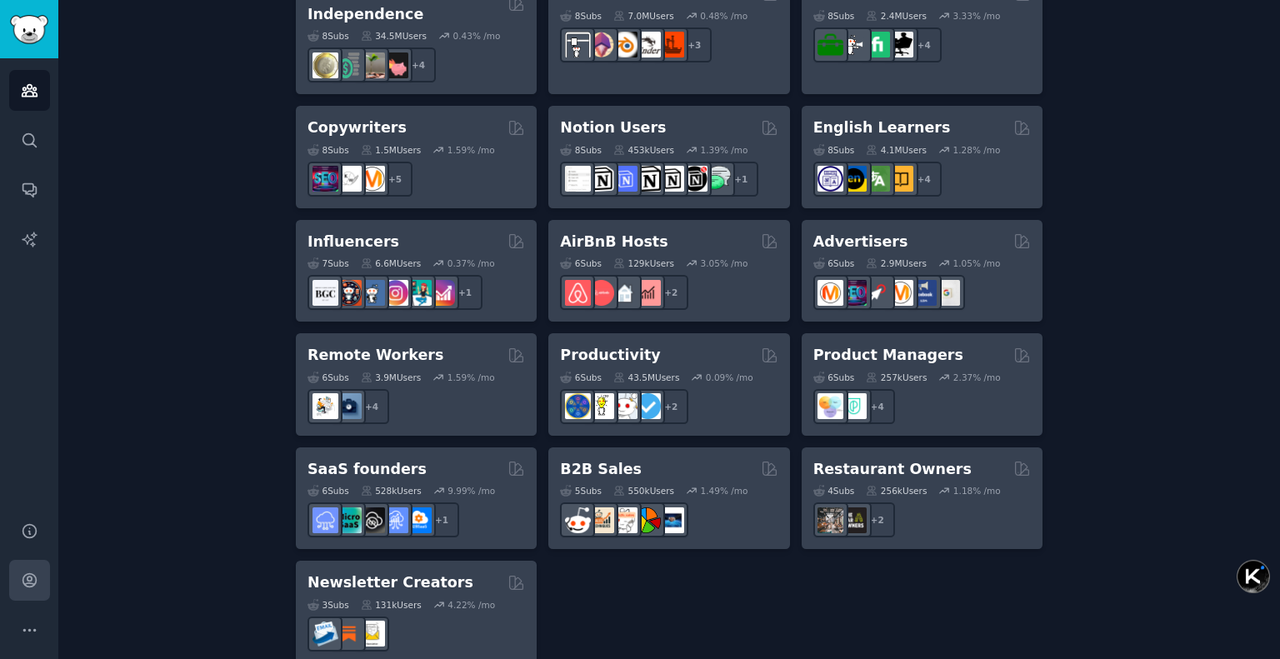
scroll to position [1263, 0]
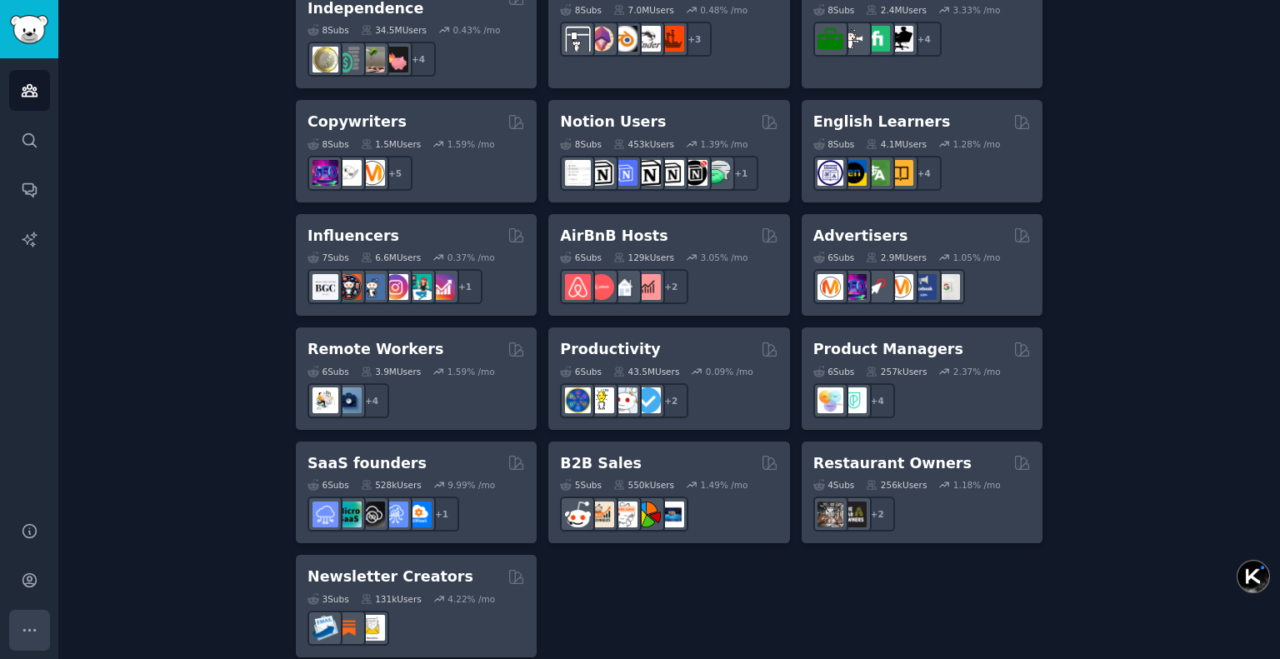
click at [40, 623] on button "More" at bounding box center [29, 630] width 41 height 41
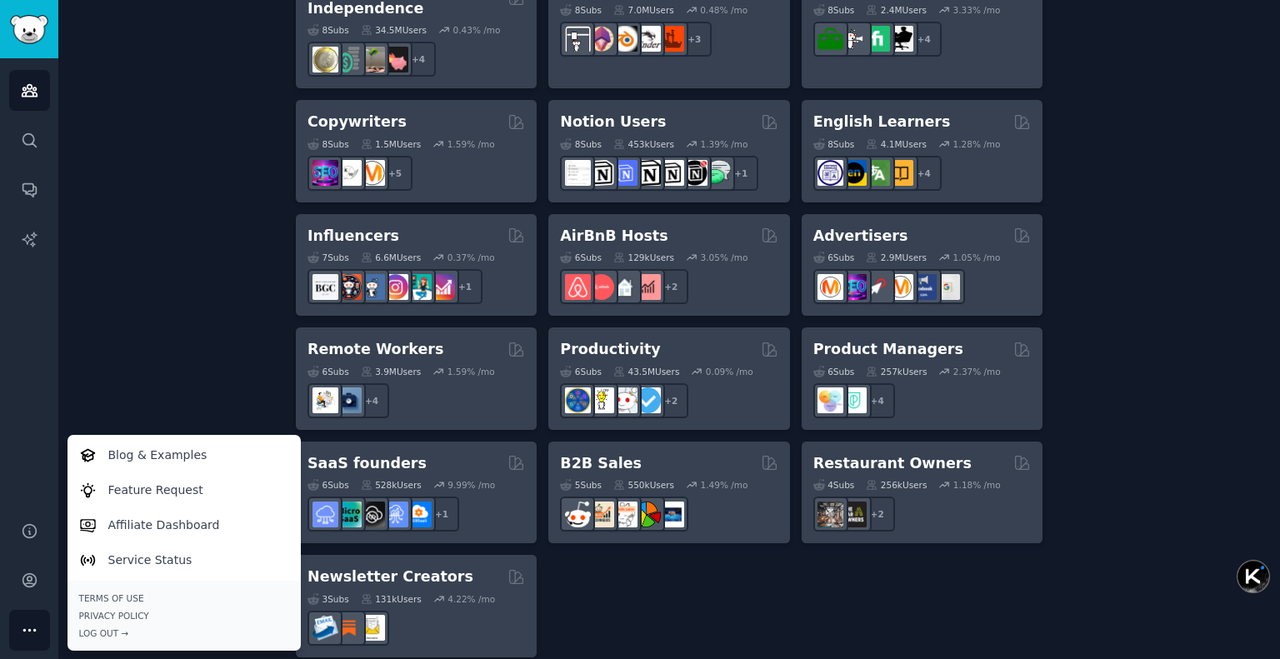
click at [39, 388] on div "Audiences Search Conversations AI Reports" at bounding box center [29, 279] width 58 height 443
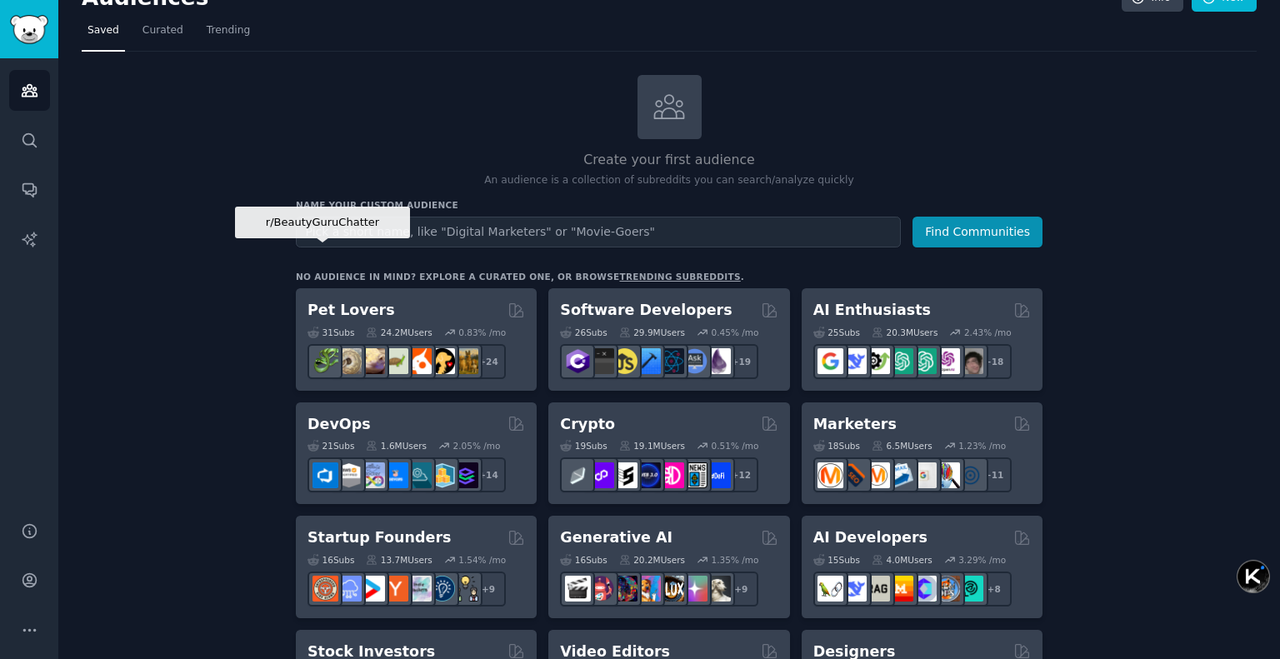
scroll to position [0, 0]
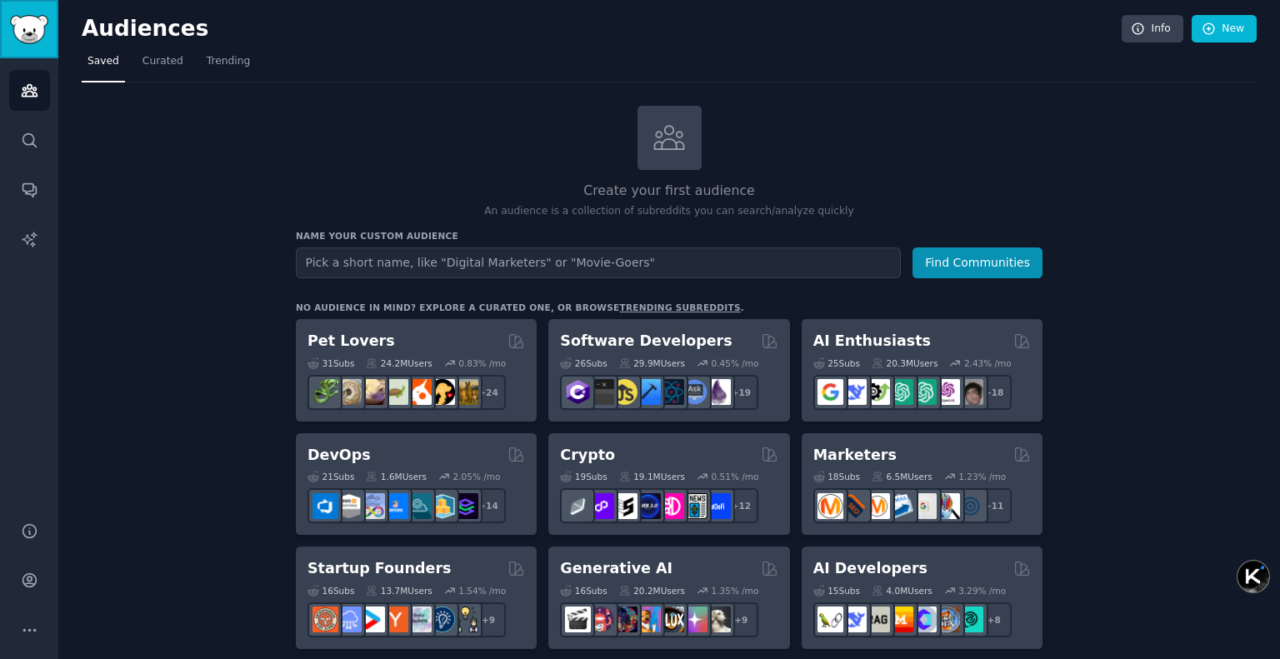
click at [38, 25] on img "Sidebar" at bounding box center [29, 29] width 38 height 29
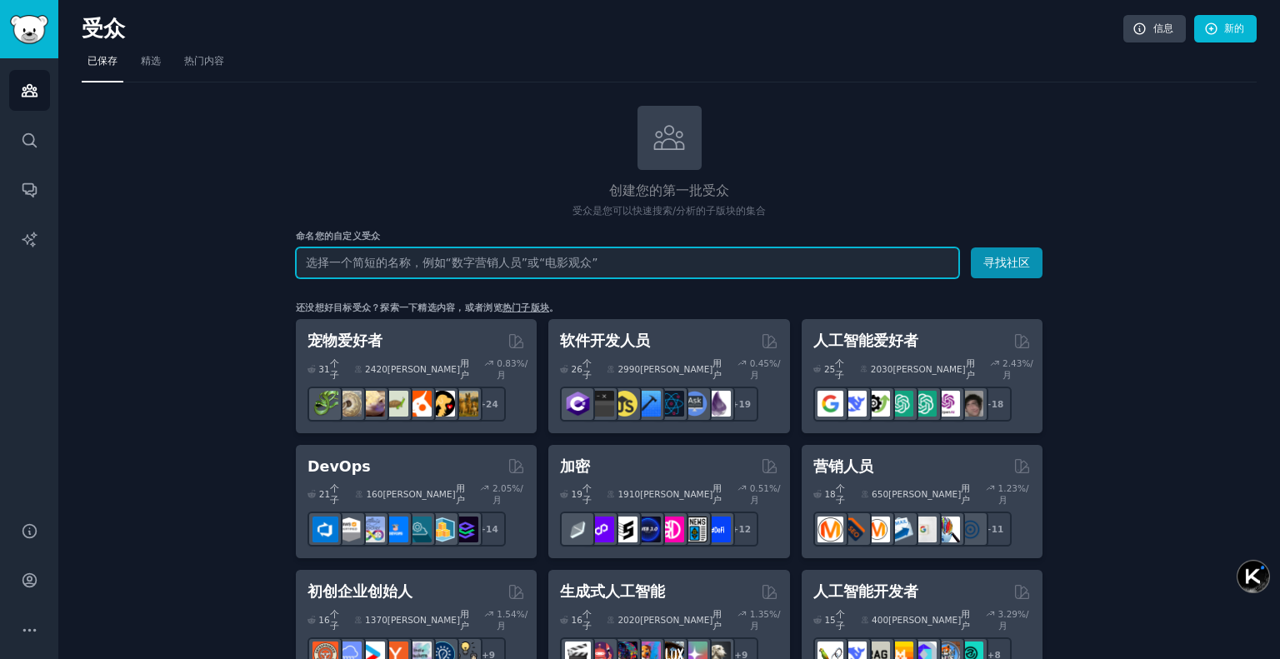
click at [643, 257] on input "text" at bounding box center [627, 262] width 663 height 31
paste input "AskEngineers"
type input "AskEngineers"
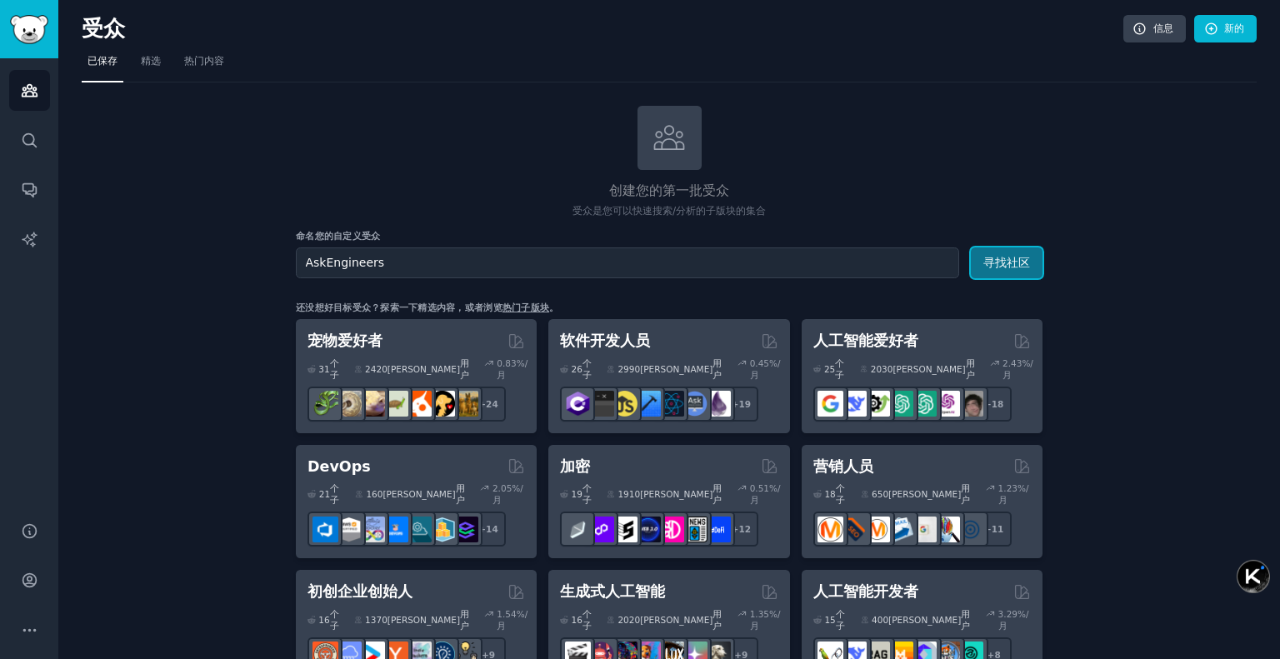
click at [1006, 256] on font "寻找社区" at bounding box center [1006, 262] width 47 height 13
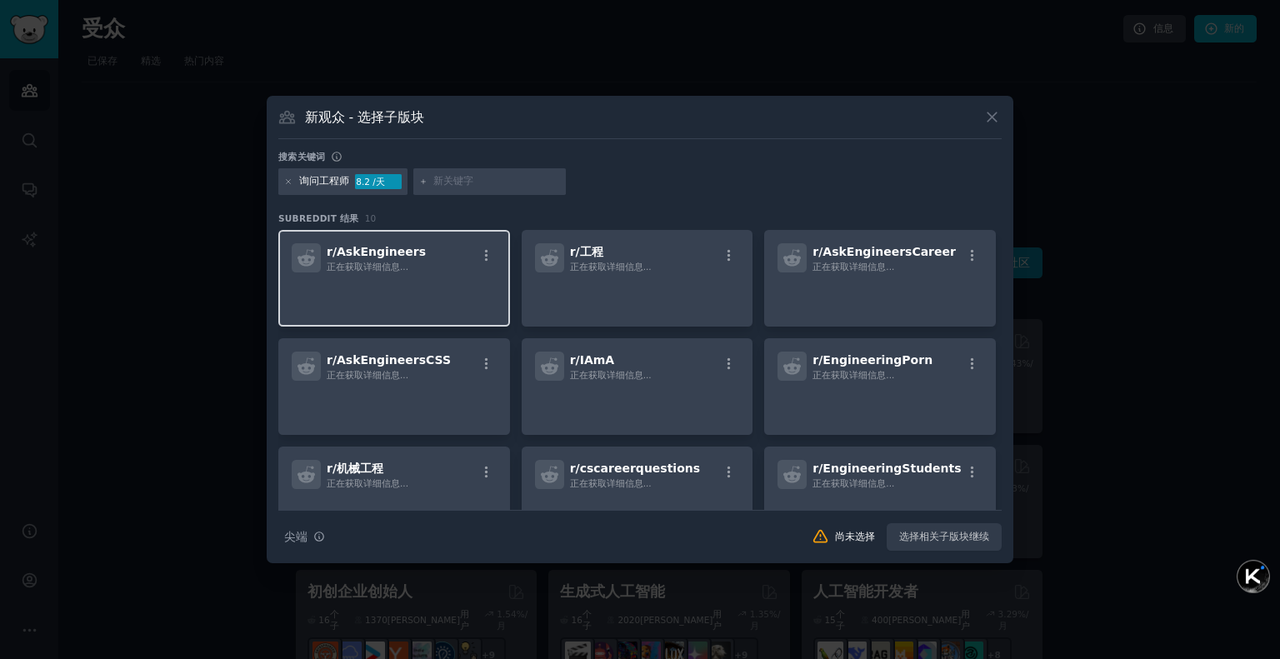
click at [424, 286] on p at bounding box center [394, 295] width 205 height 35
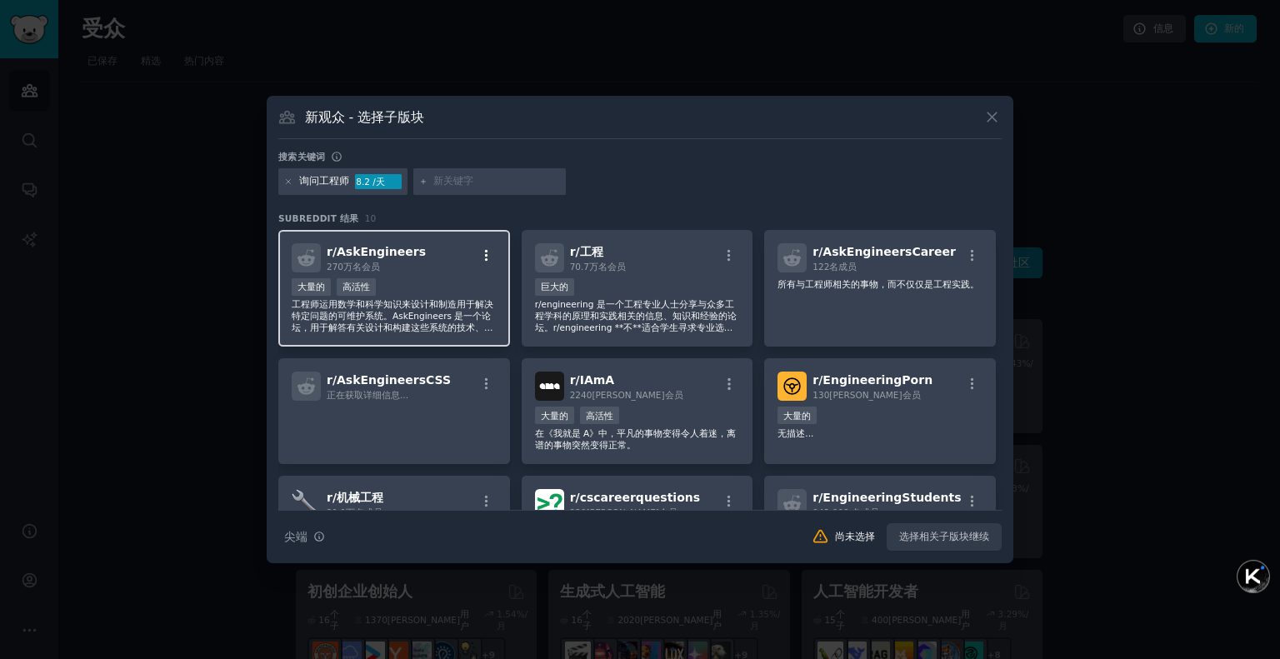
click at [482, 261] on icon "button" at bounding box center [486, 255] width 15 height 15
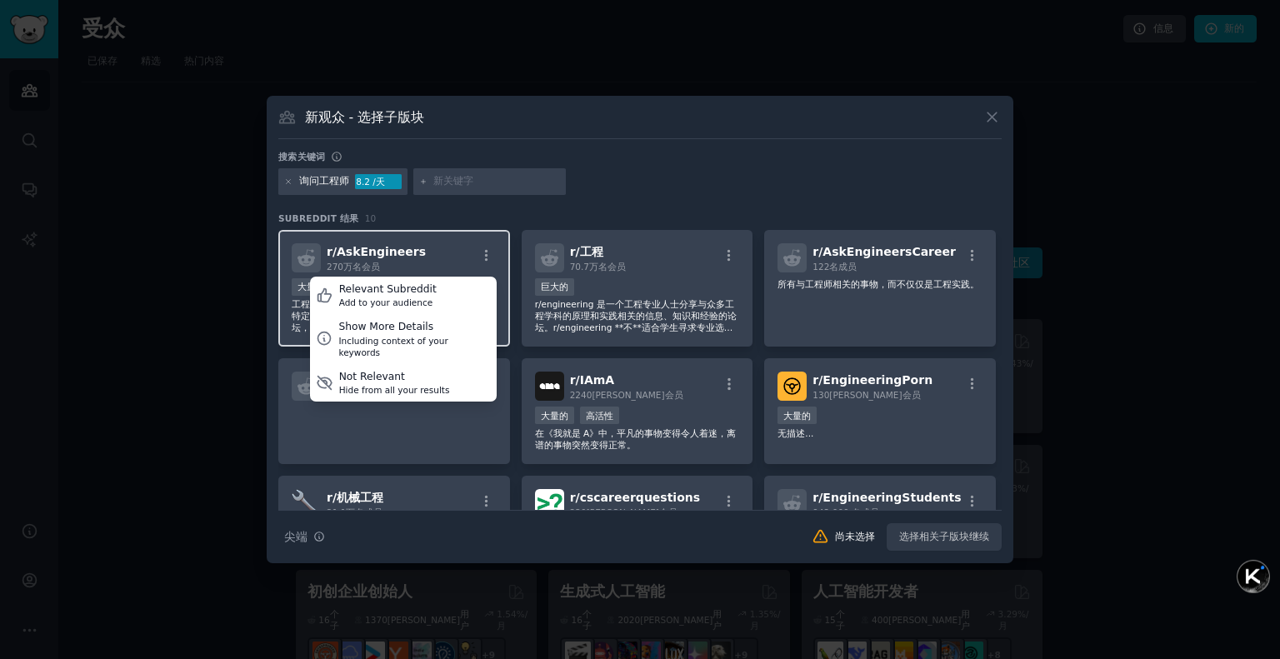
click at [452, 253] on div "r/ AskEngineers 270万名 会员 Relevant Subreddit Add to your audience Show More Deta…" at bounding box center [394, 257] width 205 height 29
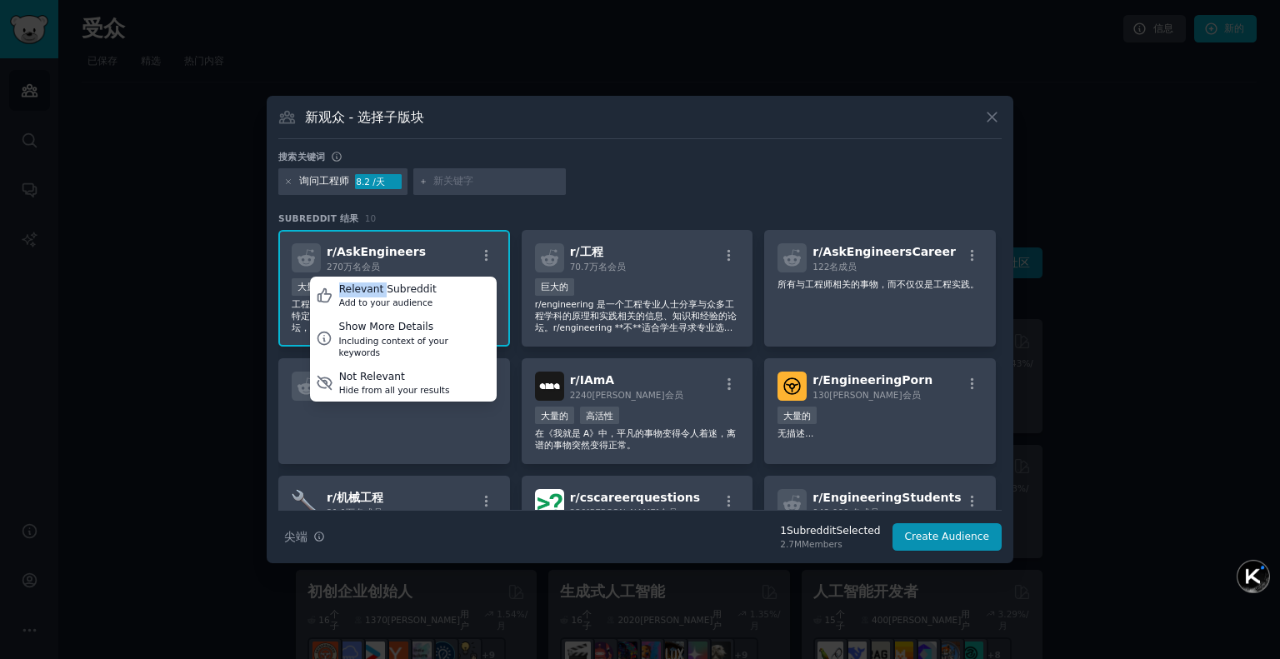
click at [452, 253] on div "r/ AskEngineers 270万名 会员 Relevant Subreddit Add to your audience Show More Deta…" at bounding box center [394, 257] width 205 height 29
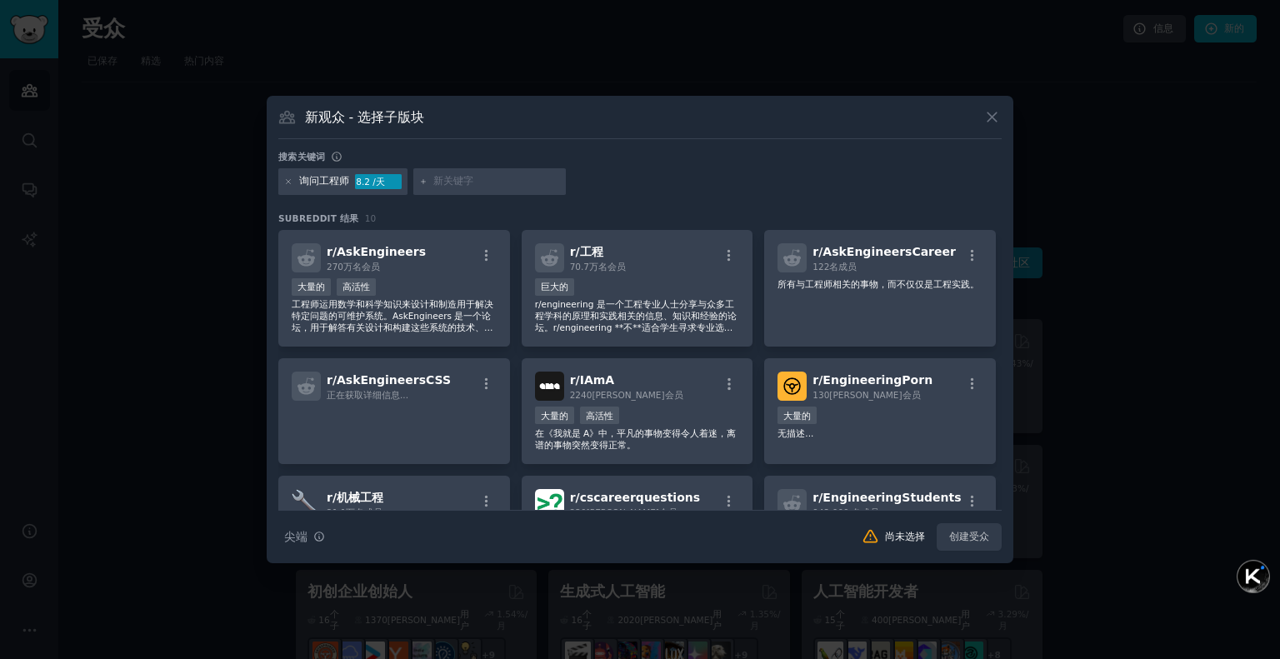
click at [430, 291] on div "大量的 高活性" at bounding box center [394, 288] width 205 height 21
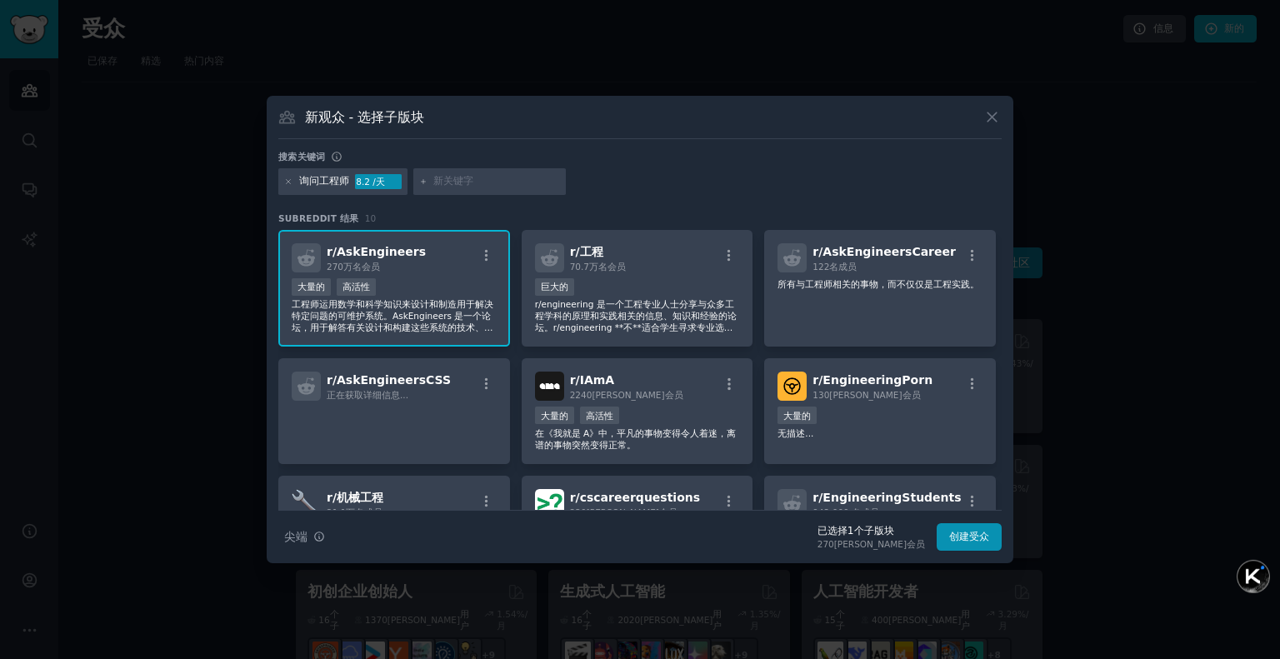
click at [491, 247] on div "r/ AskEngineers 270万名 会员" at bounding box center [394, 257] width 205 height 29
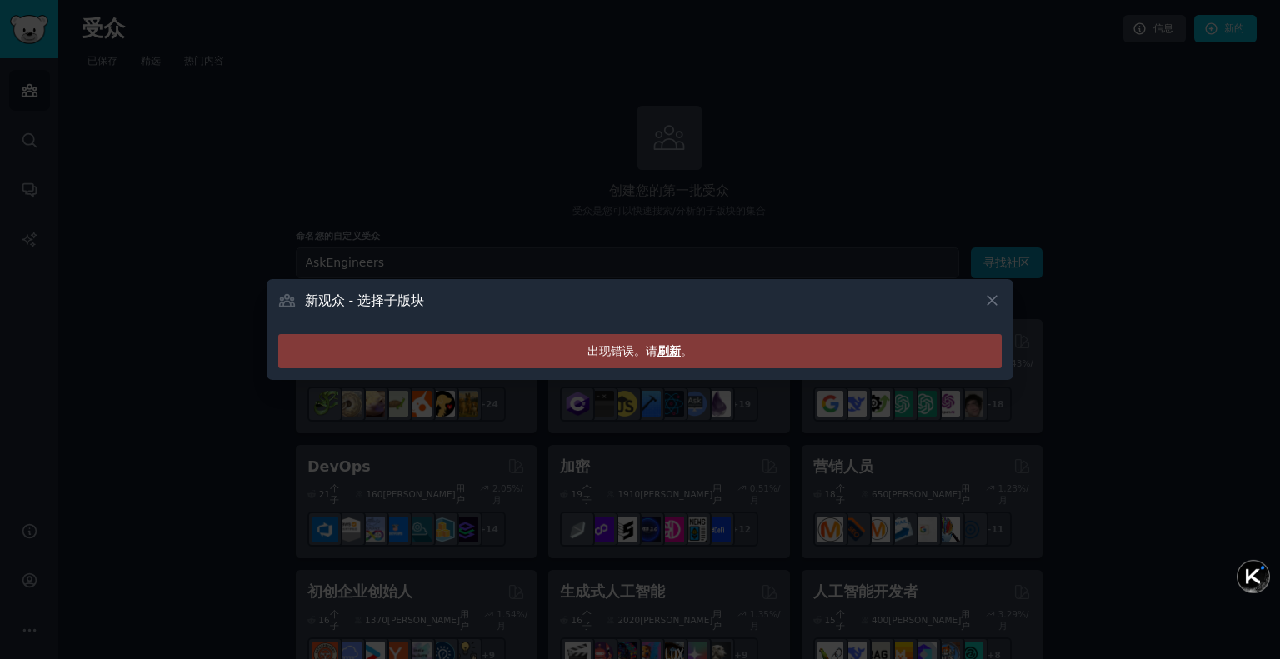
click at [671, 344] on font "刷新" at bounding box center [668, 350] width 23 height 13
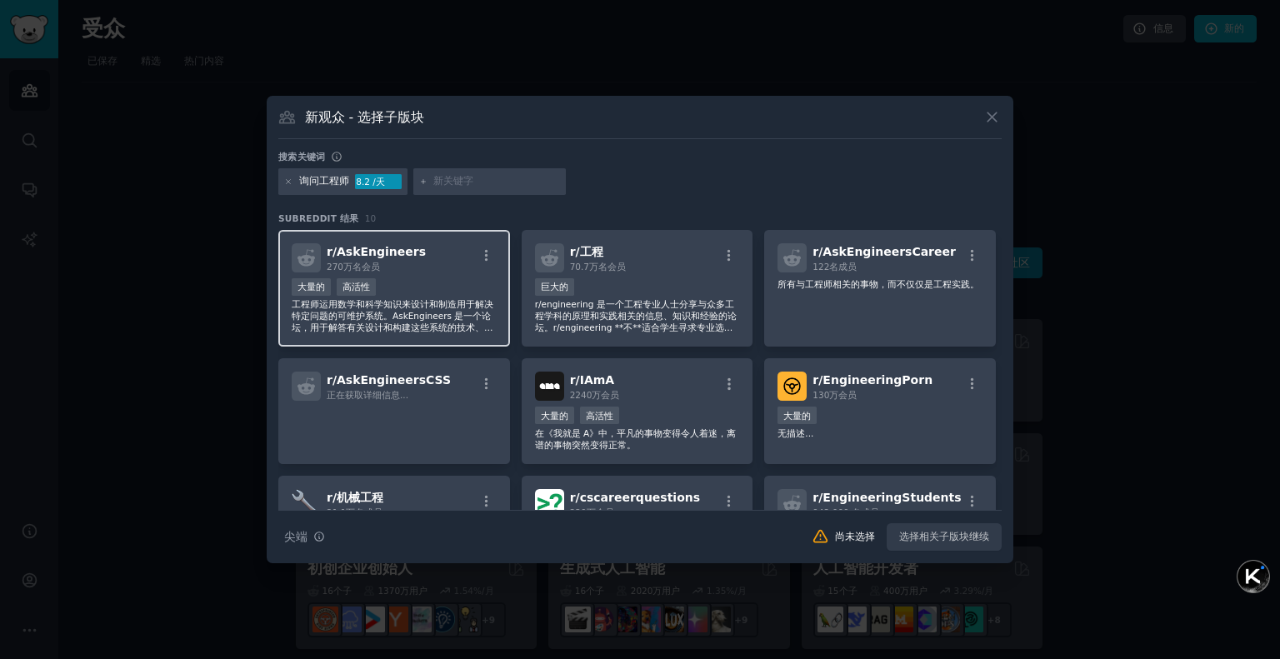
click at [453, 267] on div "r/ AskEngineers 270万名 会员" at bounding box center [394, 257] width 205 height 29
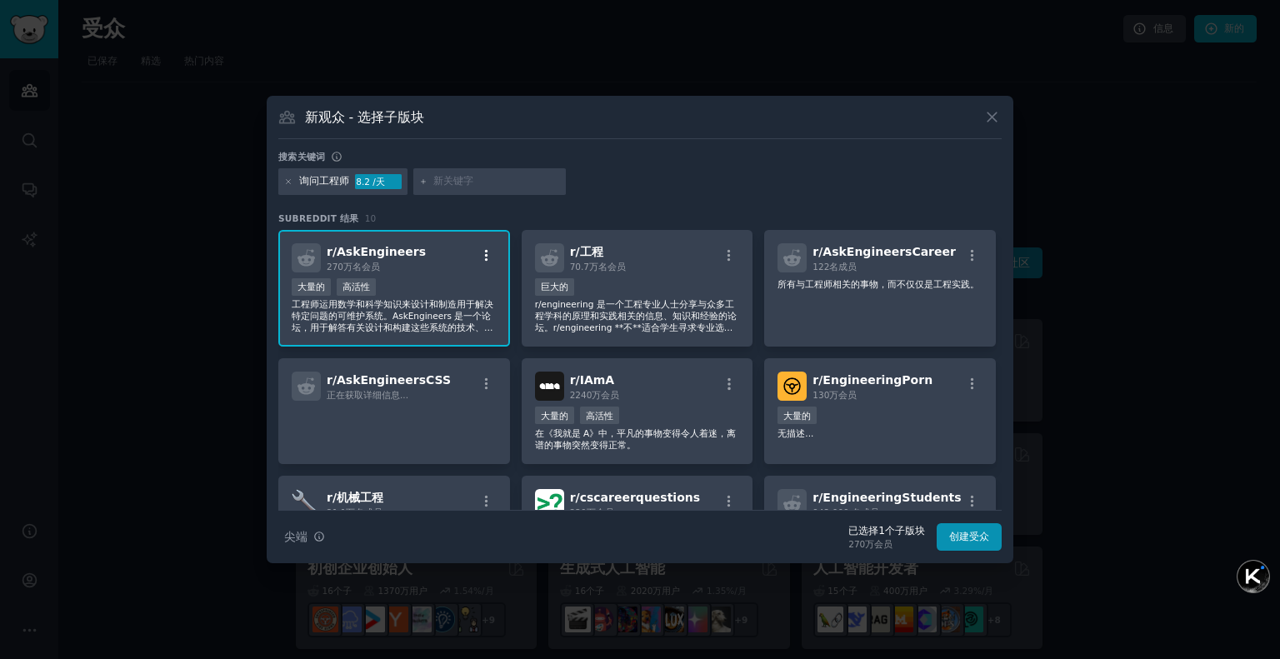
click at [489, 252] on icon "button" at bounding box center [486, 255] width 15 height 15
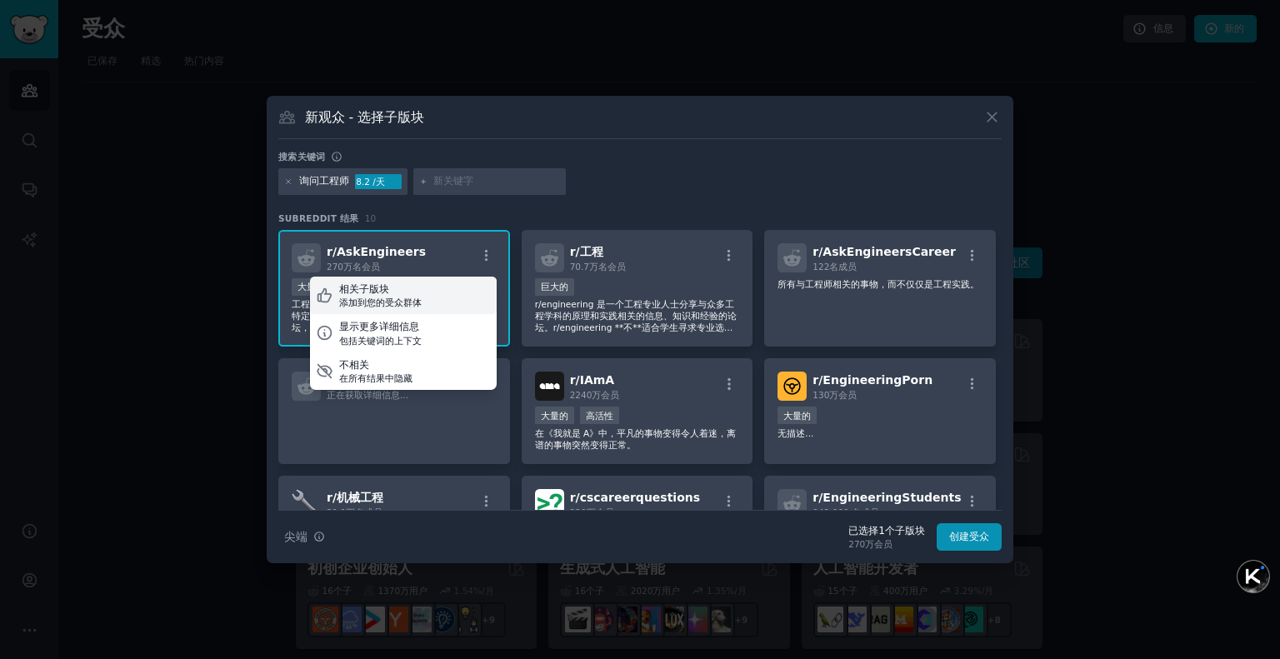
click at [433, 289] on div "相关子版块 添加到您的受众群体" at bounding box center [403, 296] width 187 height 38
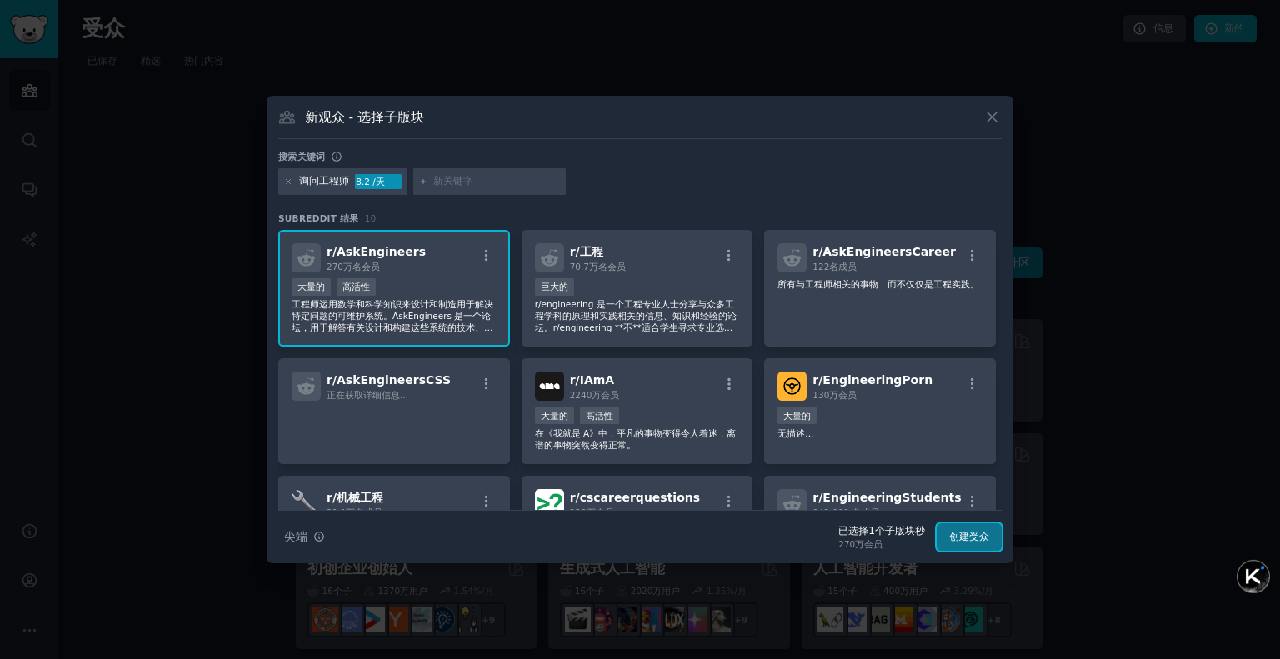
click at [962, 536] on font "创建受众" at bounding box center [969, 537] width 40 height 12
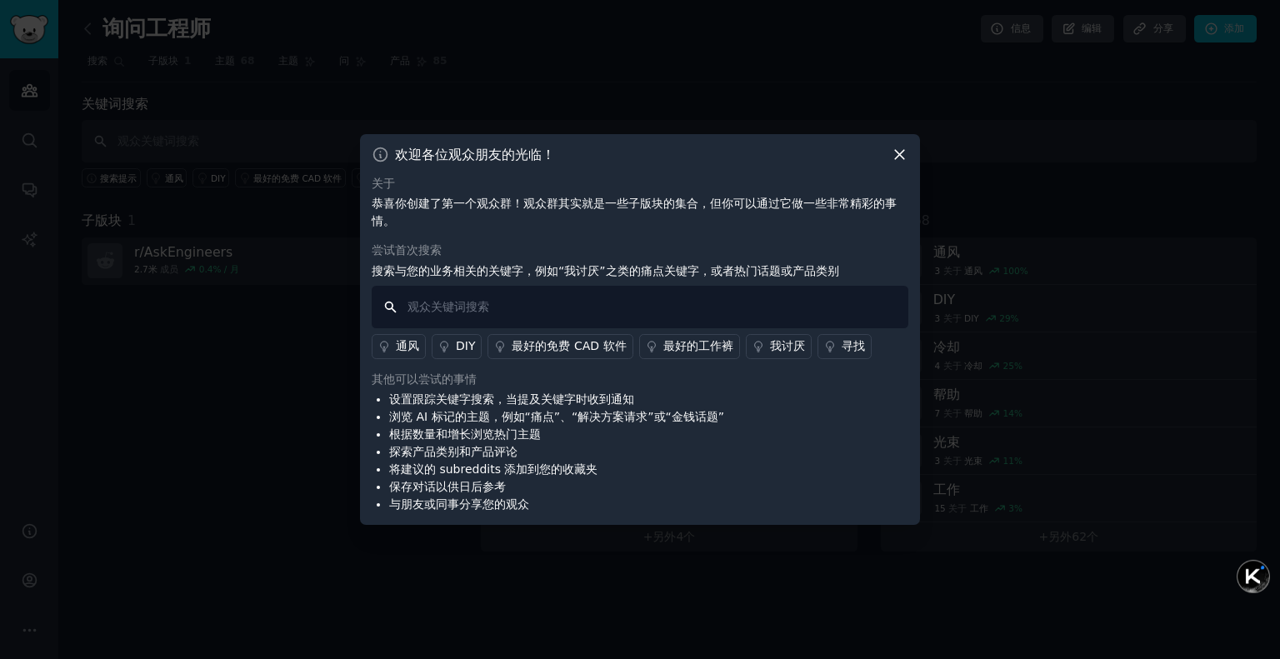
click at [510, 310] on input "text" at bounding box center [640, 307] width 537 height 42
paste input "AskEngineers"
click at [835, 304] on input "AskEngineers" at bounding box center [640, 307] width 537 height 42
paste input "pneumatic cylinder"
type input "pneumatic cylinder"
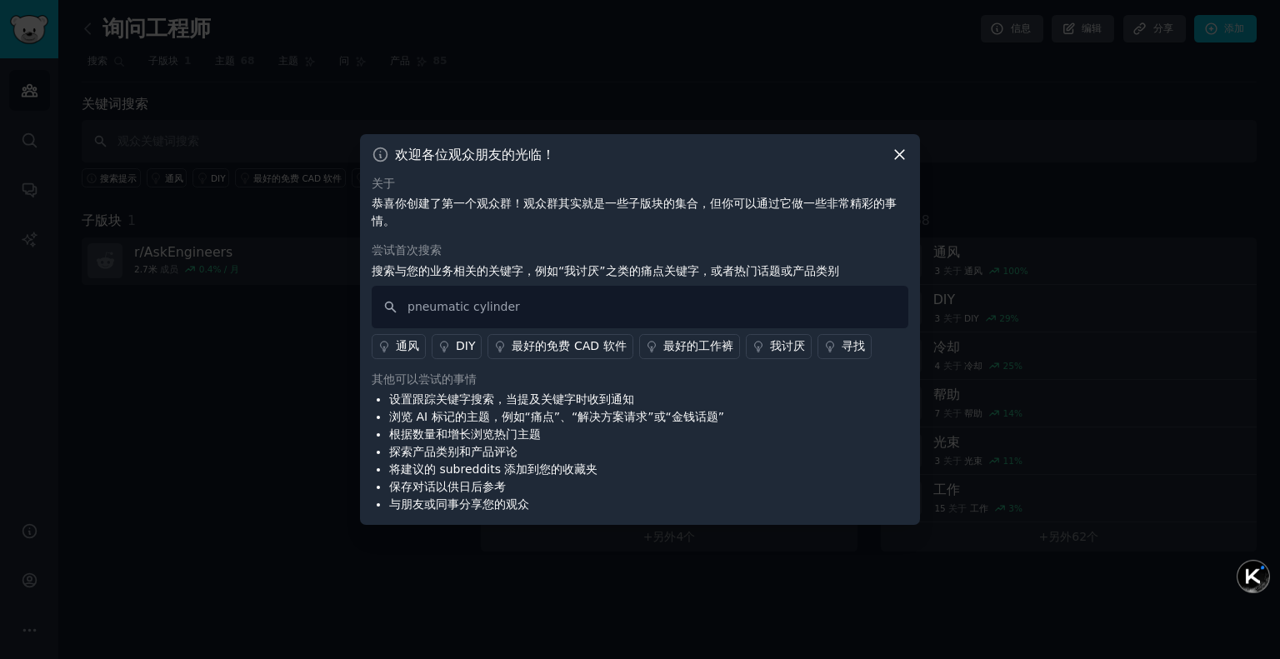
click at [842, 339] on font "寻找" at bounding box center [853, 345] width 23 height 13
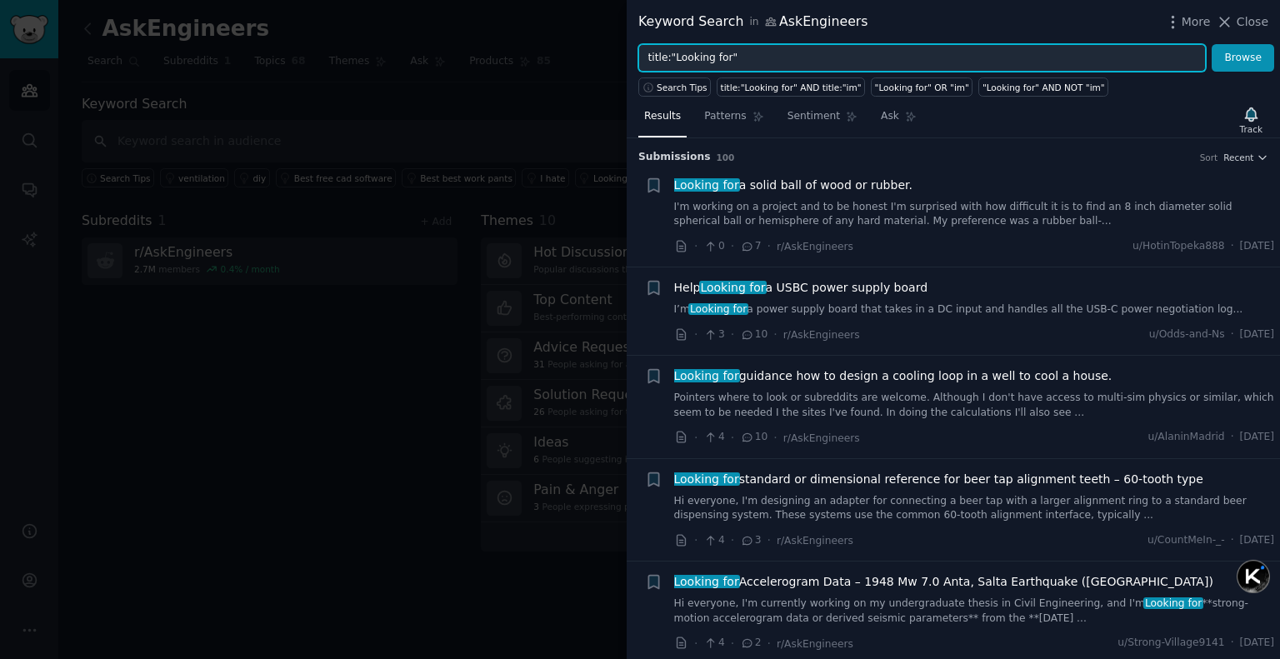
drag, startPoint x: 805, startPoint y: 51, endPoint x: 477, endPoint y: 42, distance: 328.4
click at [477, 42] on div "Keyword Search in AskEngineers More Close title:"Looking for" Browse Search Tip…" at bounding box center [640, 329] width 1280 height 659
paste input "pneumatic cylinder"
type input "pneumatic cylinder"
click at [1212, 44] on button "Browse" at bounding box center [1243, 58] width 62 height 28
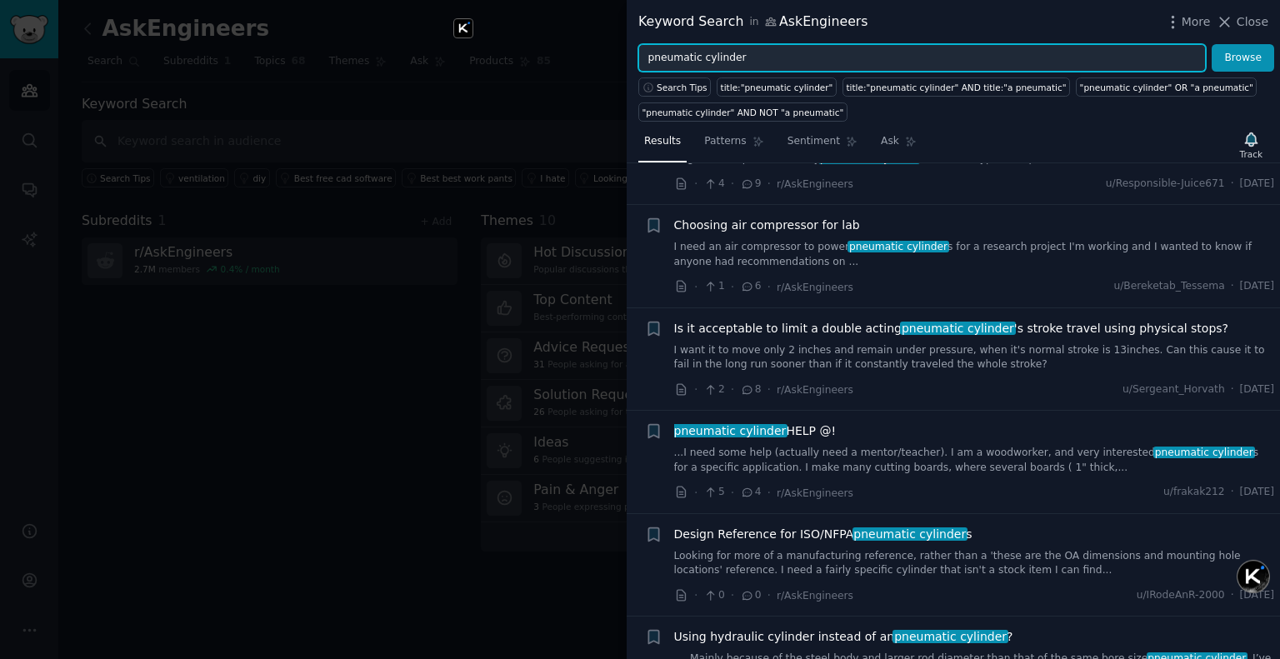
scroll to position [1500, 0]
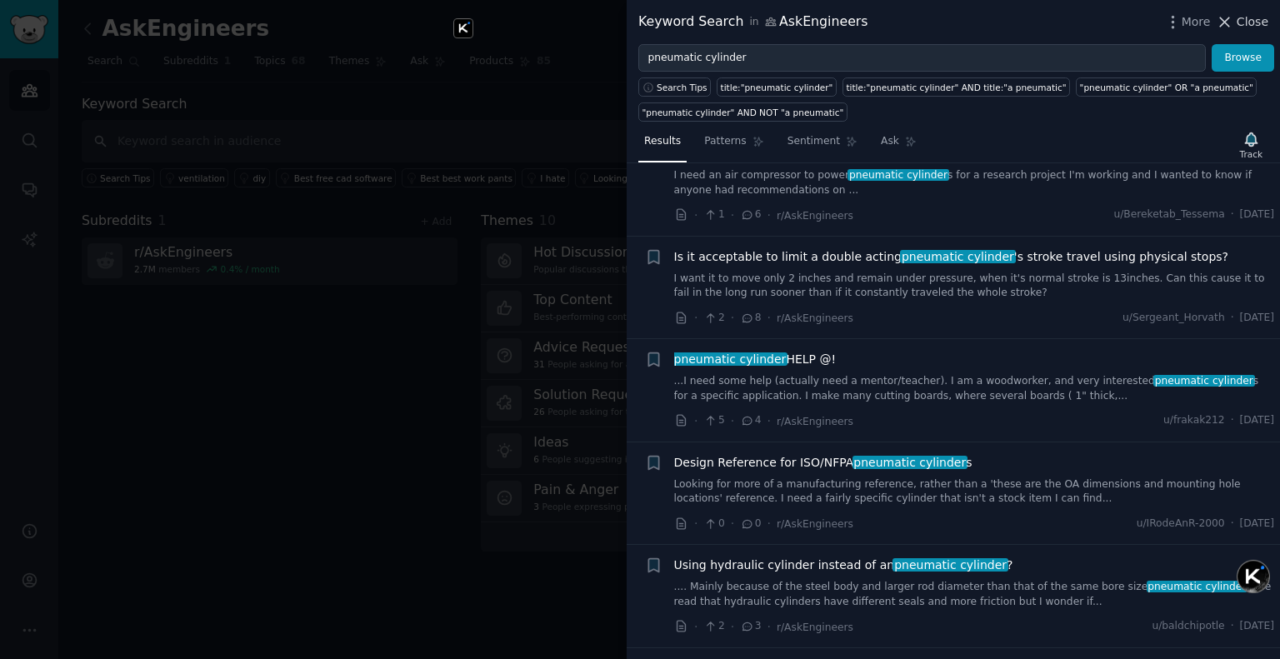
click at [1239, 17] on span "Close" at bounding box center [1253, 21] width 32 height 17
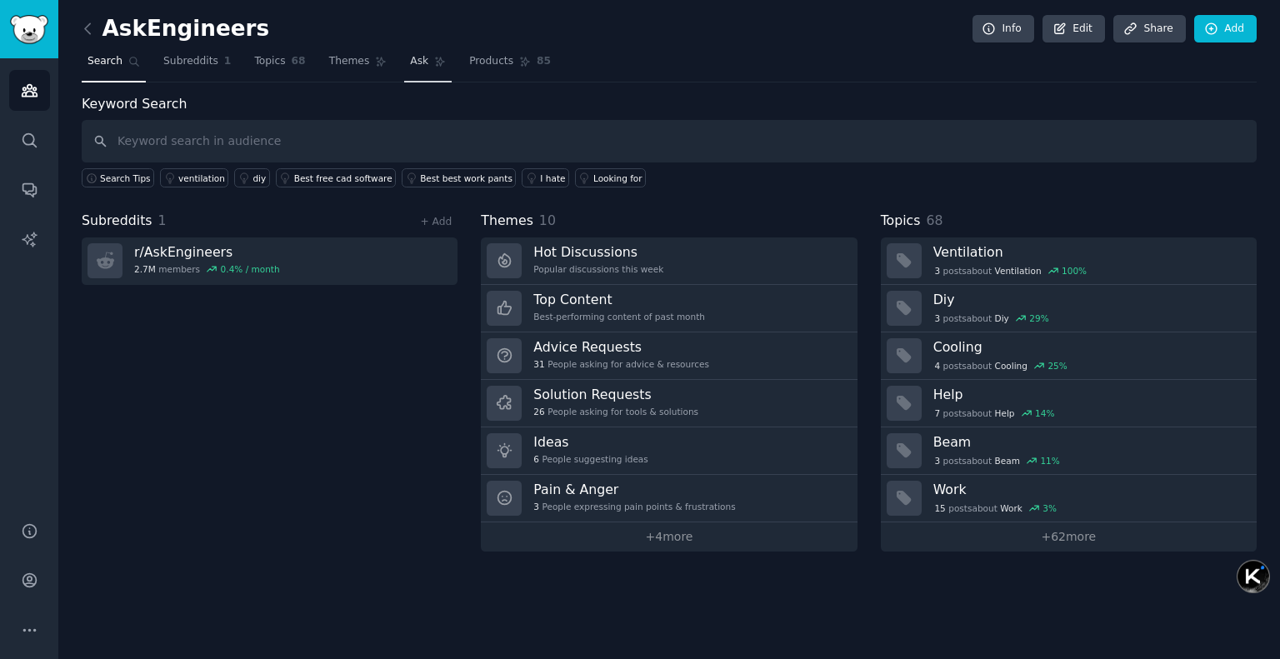
click at [413, 71] on link "Ask" at bounding box center [427, 65] width 47 height 34
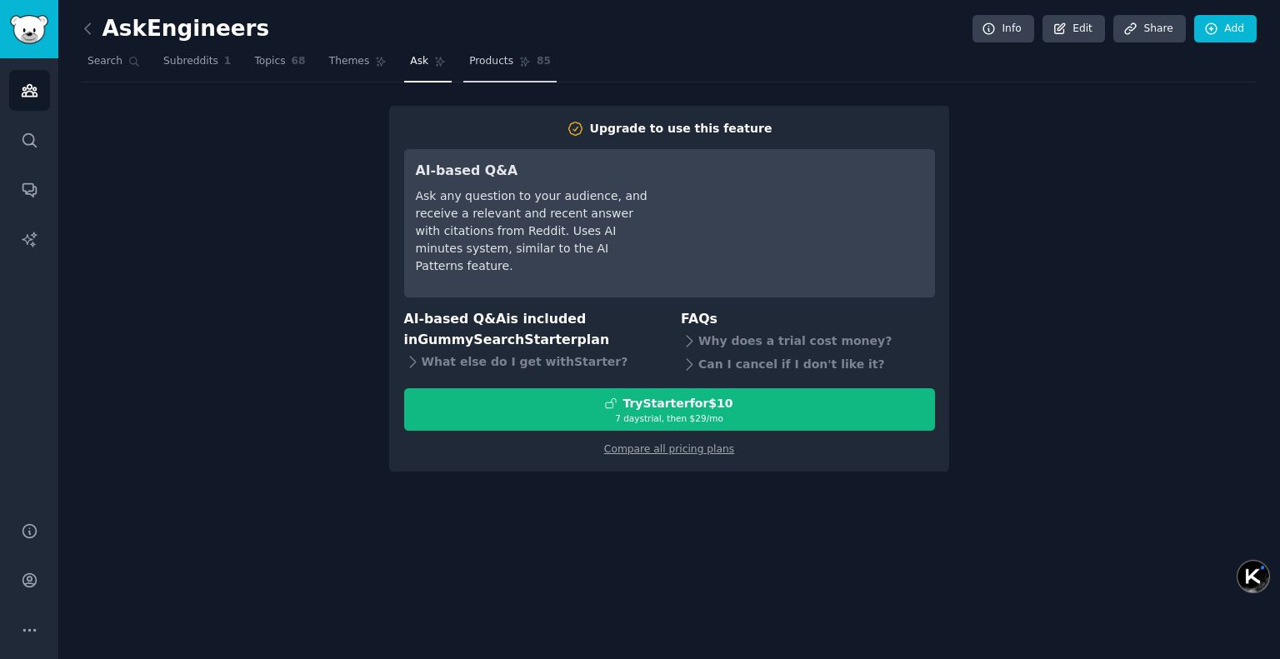
click at [469, 62] on span "Products" at bounding box center [491, 61] width 44 height 15
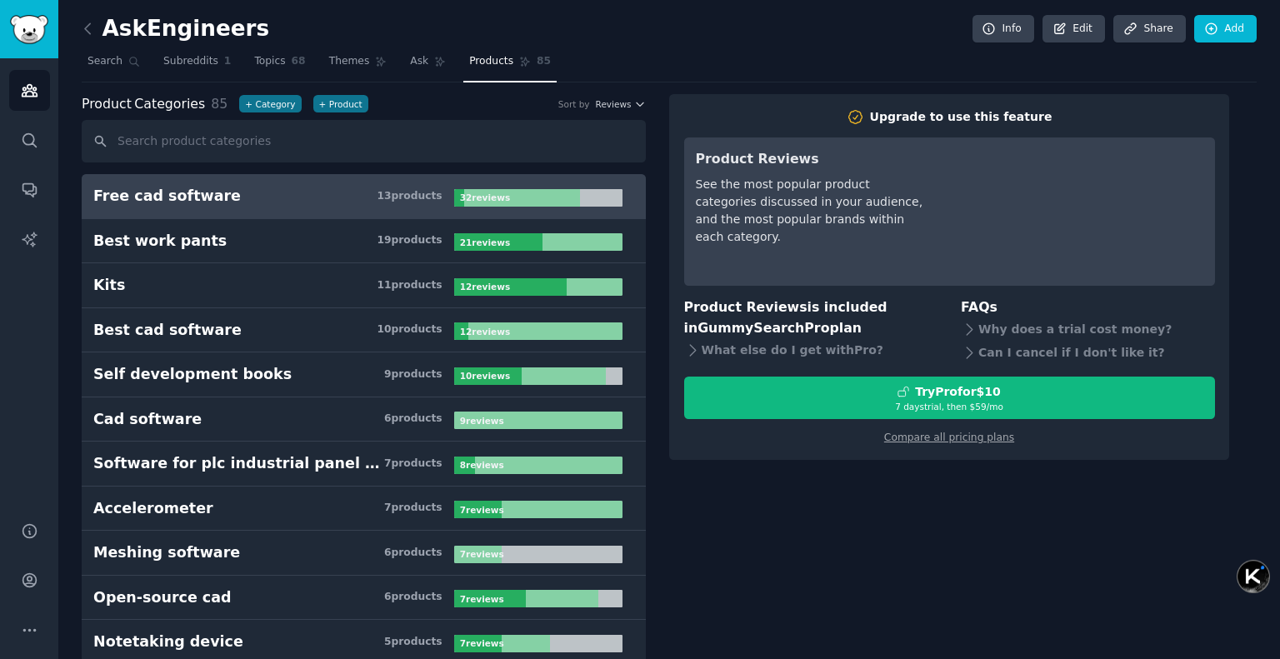
click at [380, 131] on input "text" at bounding box center [364, 141] width 564 height 42
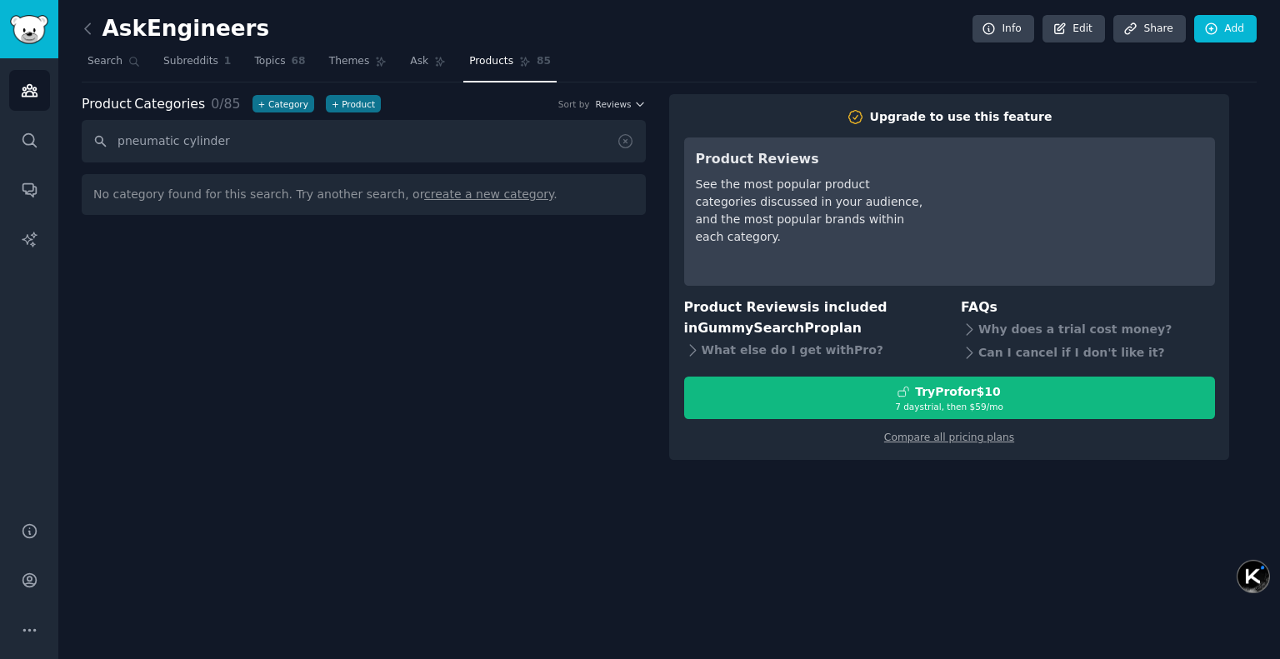
type input "pneumatic cylinder"
click at [96, 139] on input "pneumatic cylinder" at bounding box center [364, 141] width 564 height 42
click at [282, 155] on input "pneumatic cylinder" at bounding box center [364, 141] width 564 height 42
click at [340, 70] on link "Themes" at bounding box center [358, 65] width 70 height 34
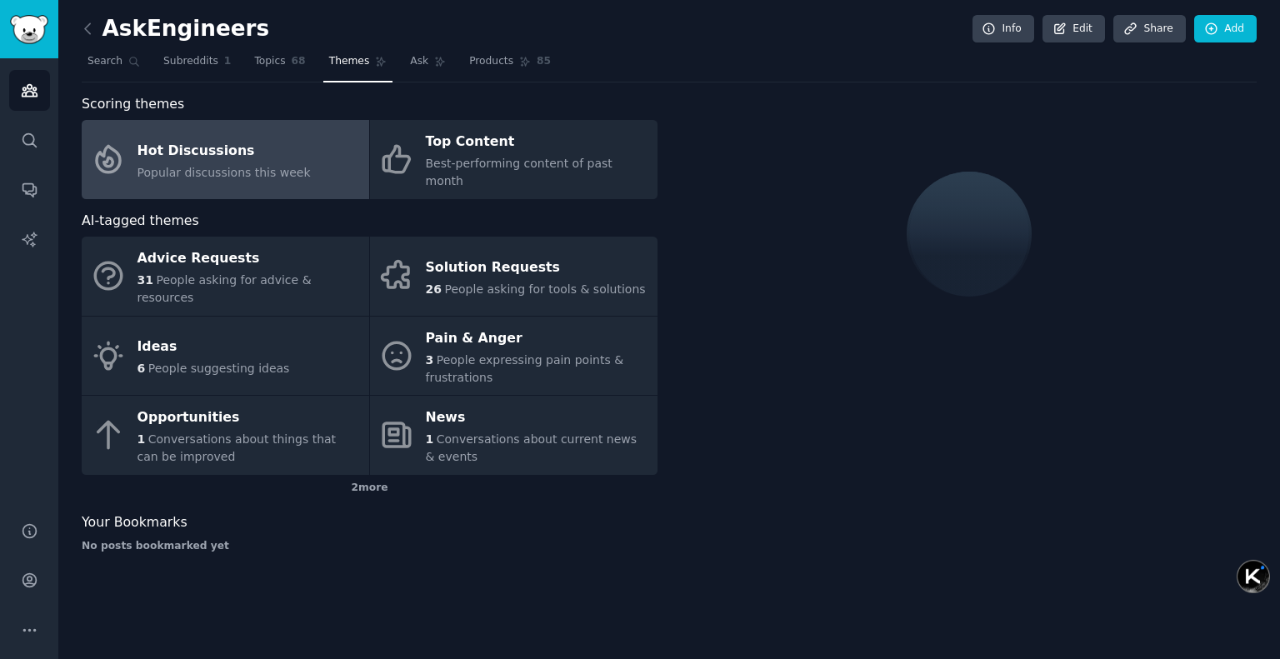
click at [312, 155] on link "Hot Discussions Popular discussions this week" at bounding box center [225, 159] width 287 height 79
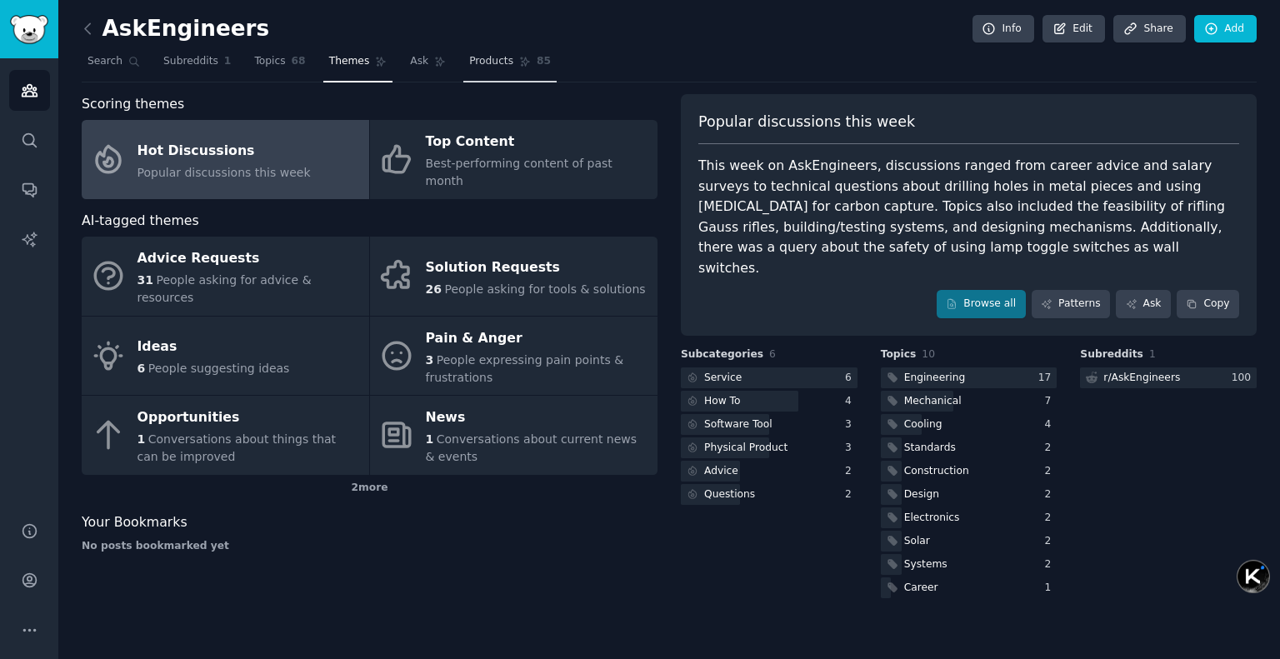
click at [501, 75] on link "Products 85" at bounding box center [509, 65] width 93 height 34
